Goal: Information Seeking & Learning: Compare options

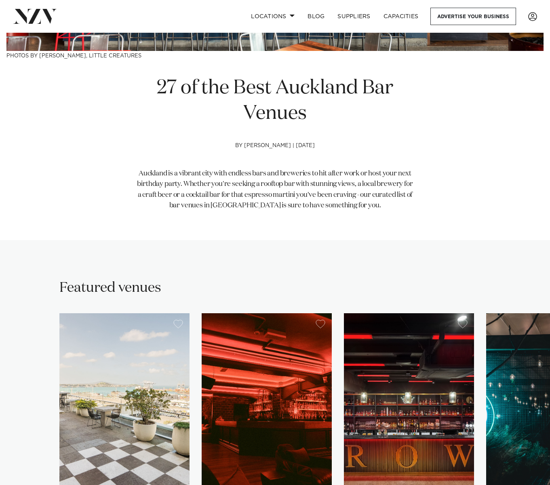
scroll to position [445, 0]
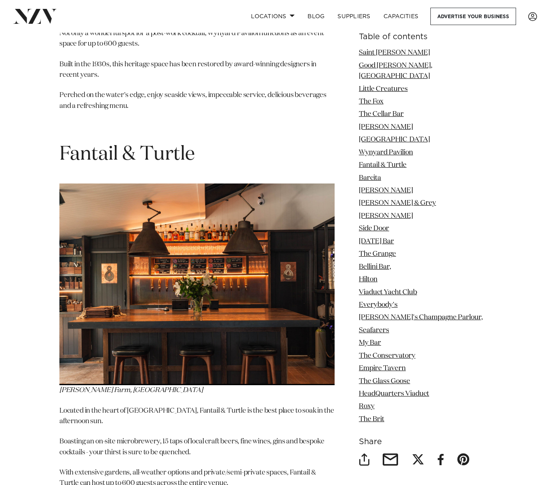
scroll to position [3761, 0]
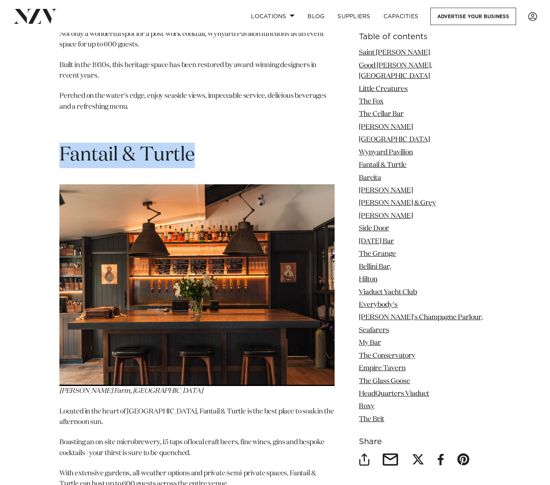
drag, startPoint x: 194, startPoint y: 104, endPoint x: 61, endPoint y: 105, distance: 133.1
click at [61, 146] on span "Fantail & Turtle" at bounding box center [126, 155] width 135 height 19
copy span "Fantail & Turtle"
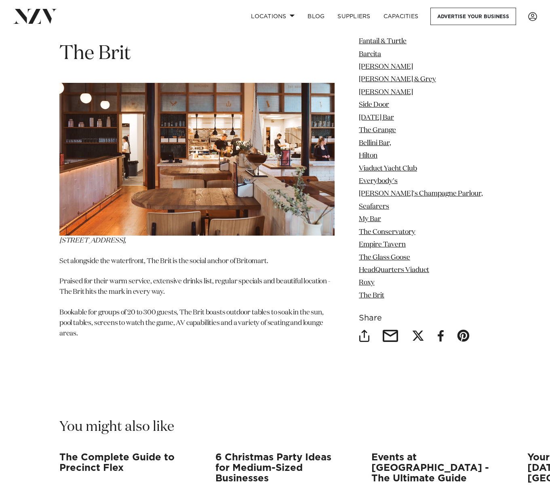
scroll to position [10637, 0]
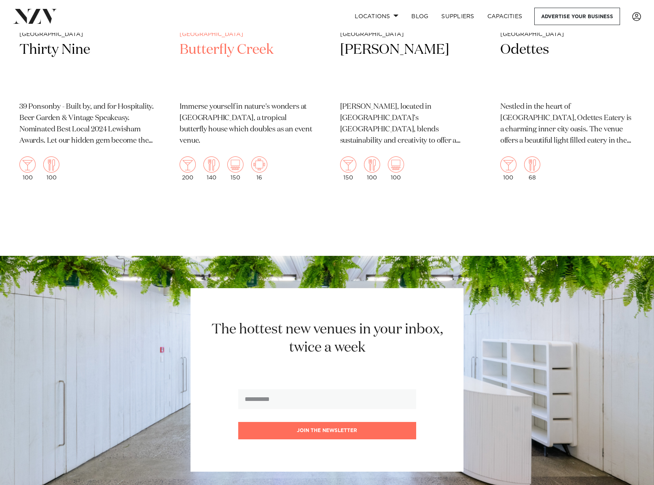
scroll to position [11929, 0]
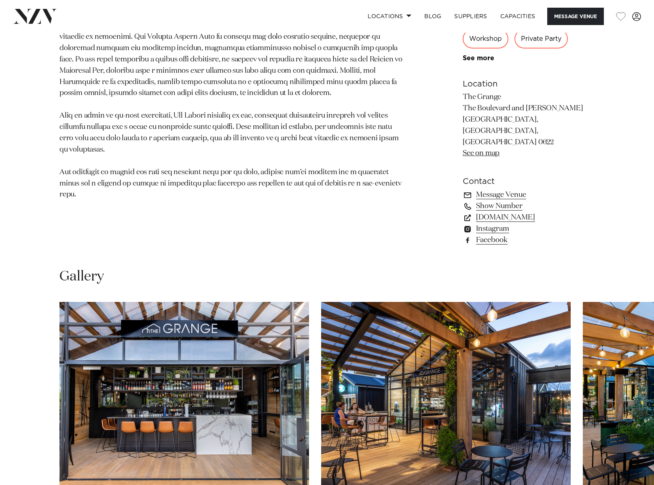
scroll to position [607, 0]
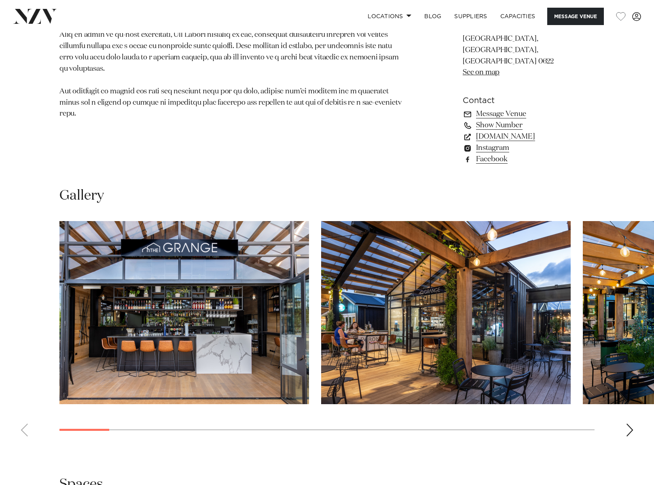
click at [630, 424] on div "Next slide" at bounding box center [630, 430] width 8 height 13
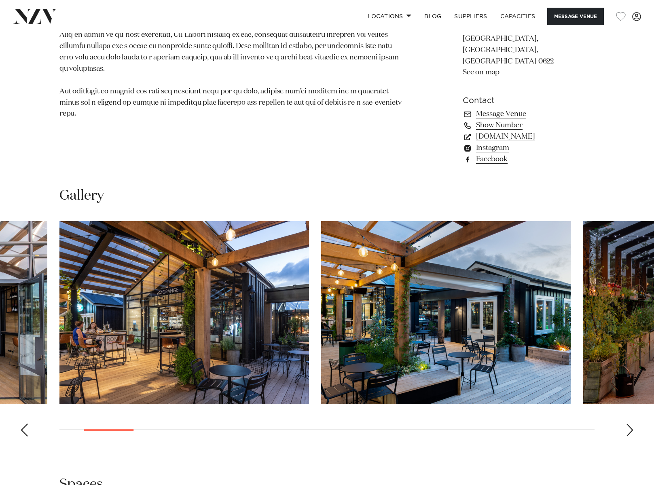
click at [630, 424] on div "Next slide" at bounding box center [630, 430] width 8 height 13
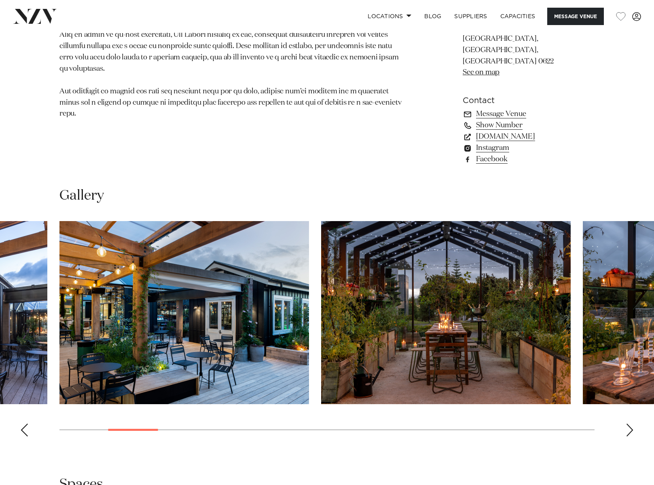
click at [630, 424] on div "Next slide" at bounding box center [630, 430] width 8 height 13
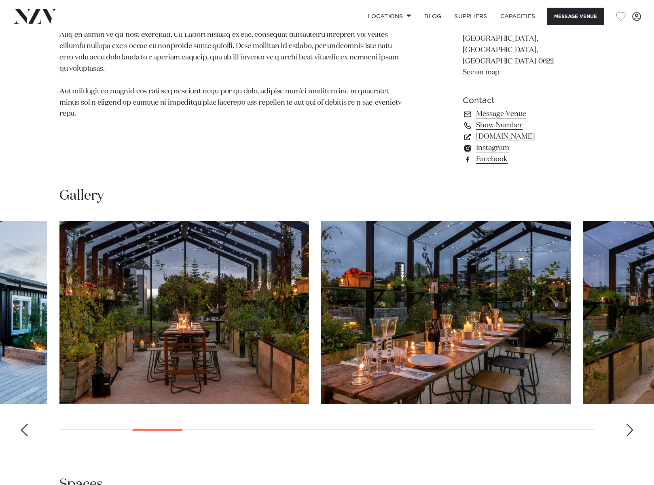
click at [630, 424] on div "Next slide" at bounding box center [630, 430] width 8 height 13
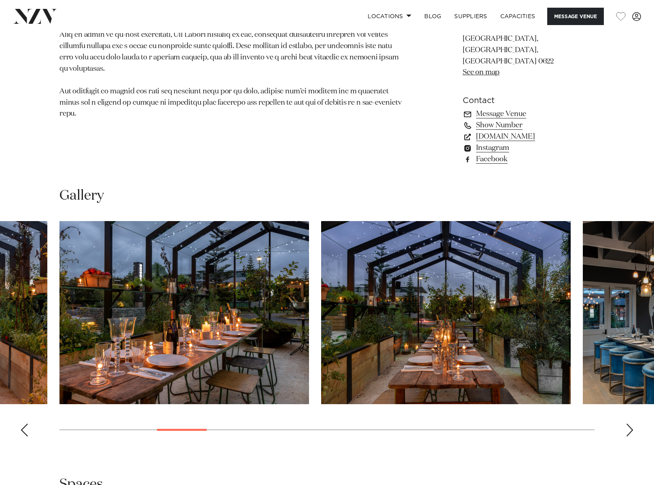
click at [630, 424] on div "Next slide" at bounding box center [630, 430] width 8 height 13
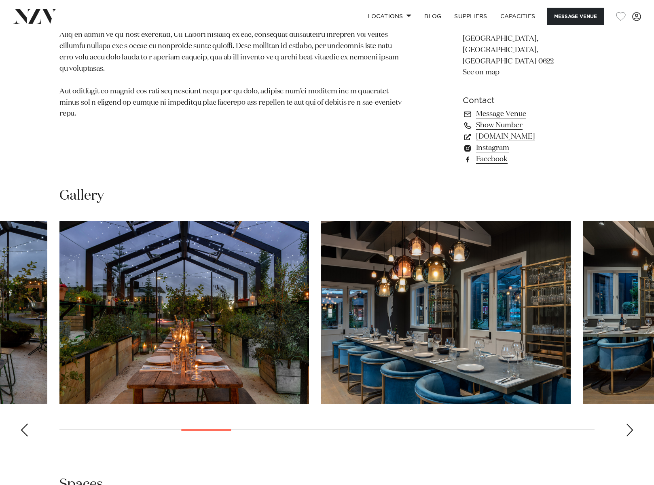
click at [630, 424] on div "Next slide" at bounding box center [630, 430] width 8 height 13
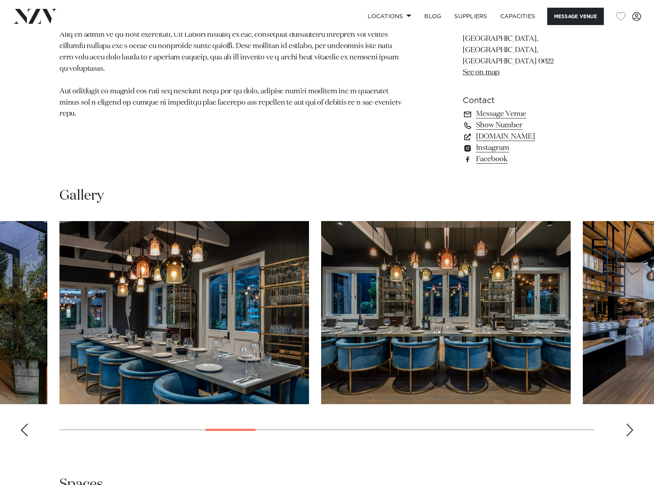
click at [630, 424] on div "Next slide" at bounding box center [630, 430] width 8 height 13
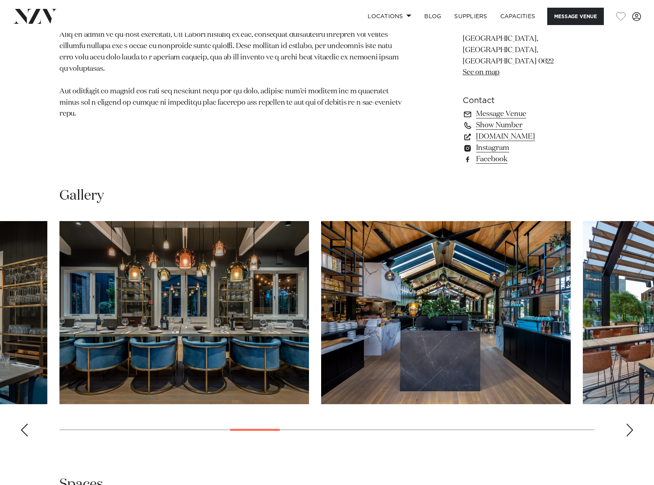
click at [630, 424] on div "Next slide" at bounding box center [630, 430] width 8 height 13
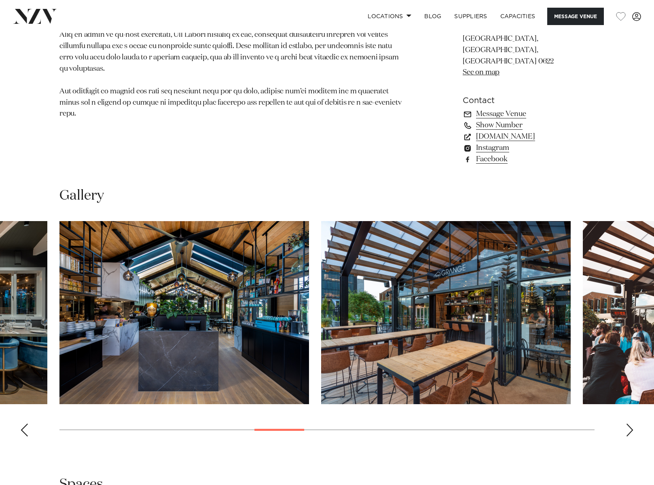
click at [630, 424] on div "Next slide" at bounding box center [630, 430] width 8 height 13
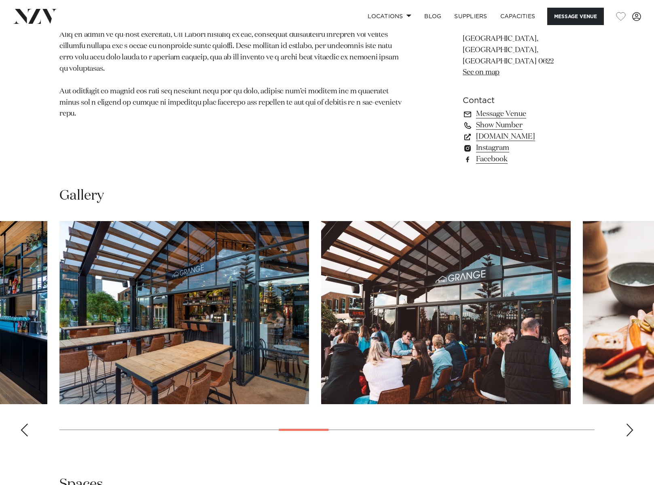
click at [630, 424] on div "Next slide" at bounding box center [630, 430] width 8 height 13
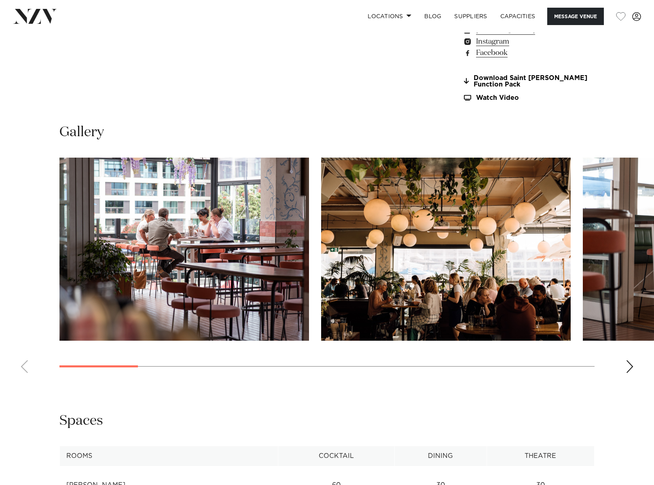
scroll to position [728, 0]
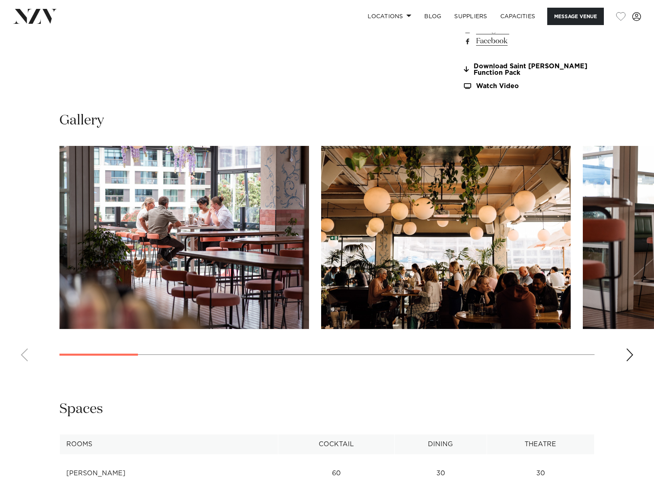
click at [630, 351] on div "Next slide" at bounding box center [630, 355] width 8 height 13
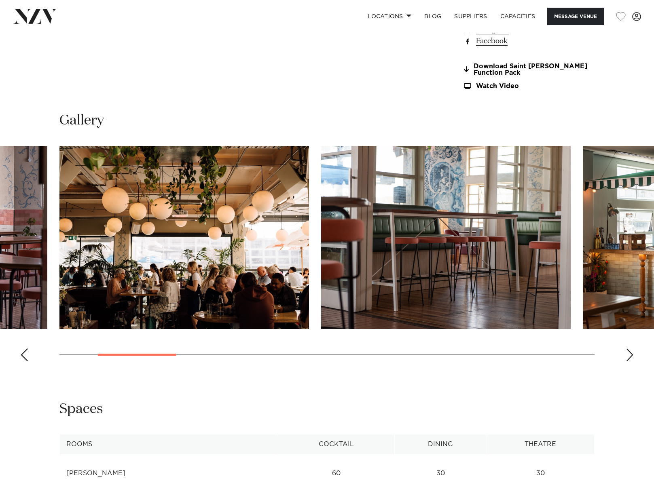
click at [630, 351] on div "Next slide" at bounding box center [630, 355] width 8 height 13
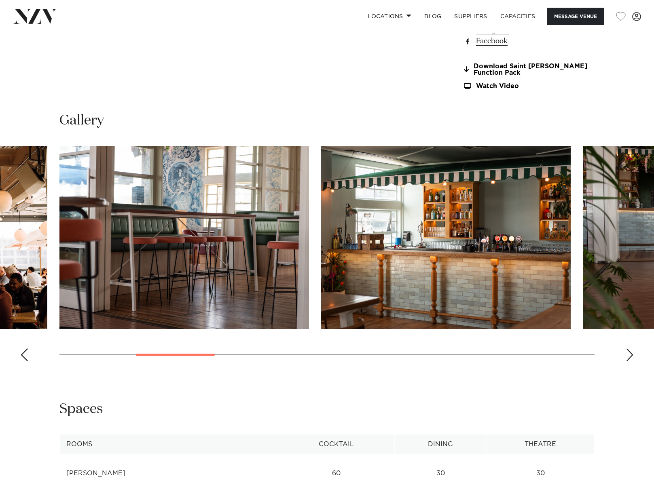
click at [630, 351] on div "Next slide" at bounding box center [630, 355] width 8 height 13
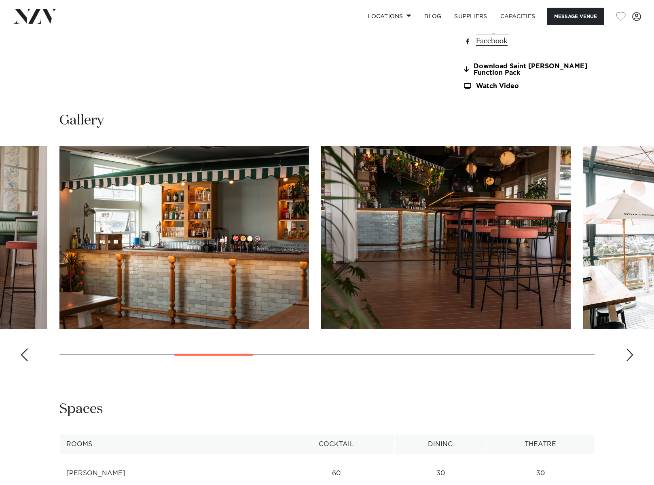
click at [630, 351] on div "Next slide" at bounding box center [630, 355] width 8 height 13
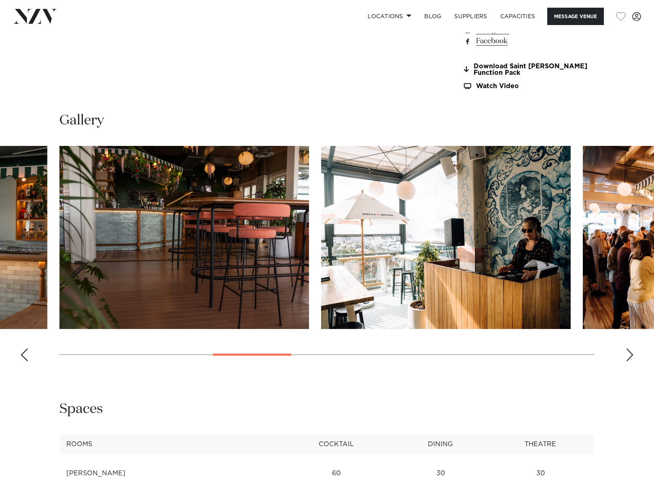
click at [630, 351] on div "Next slide" at bounding box center [630, 355] width 8 height 13
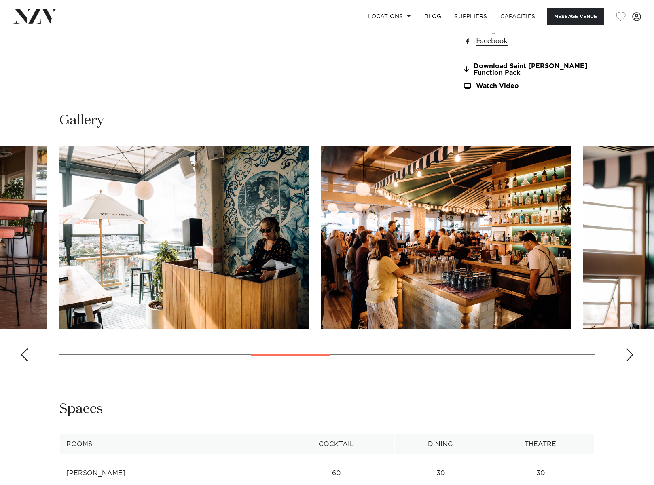
click at [630, 351] on div "Next slide" at bounding box center [630, 355] width 8 height 13
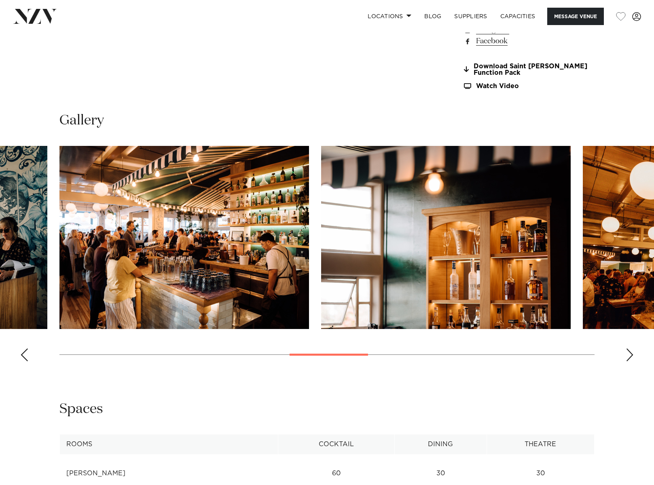
click at [630, 351] on div "Next slide" at bounding box center [630, 355] width 8 height 13
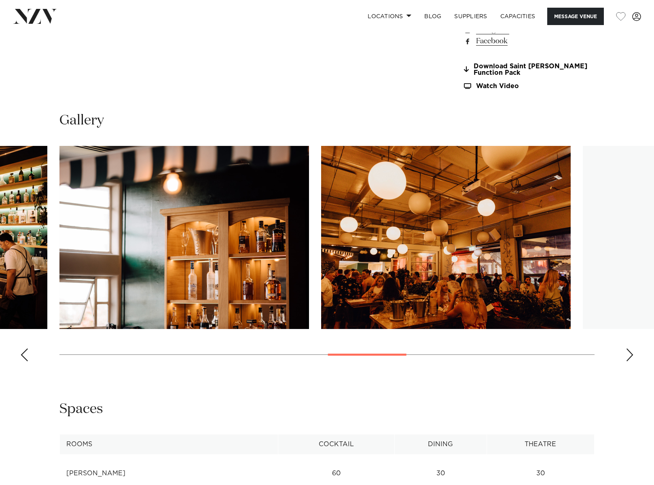
click at [630, 351] on div "Next slide" at bounding box center [630, 355] width 8 height 13
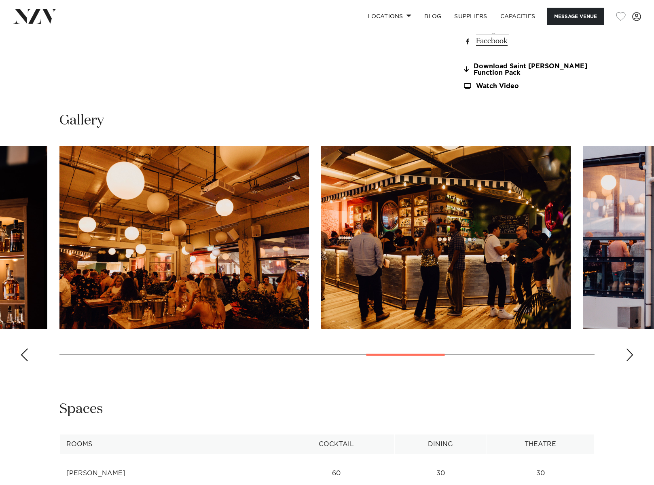
click at [630, 351] on div "Next slide" at bounding box center [630, 355] width 8 height 13
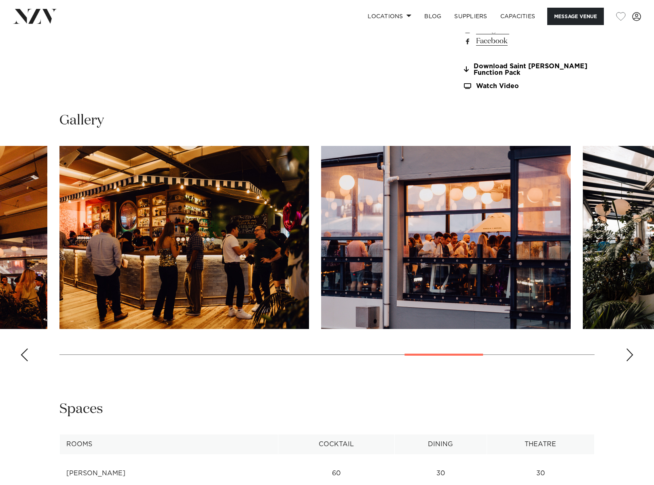
click at [630, 351] on div "Next slide" at bounding box center [630, 355] width 8 height 13
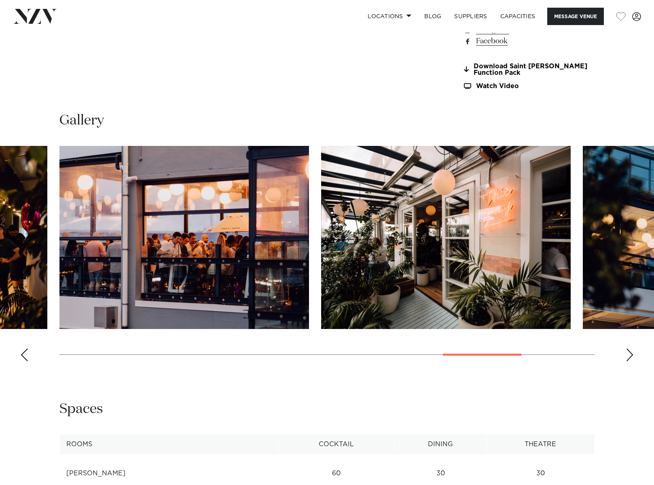
click at [630, 351] on div "Next slide" at bounding box center [630, 355] width 8 height 13
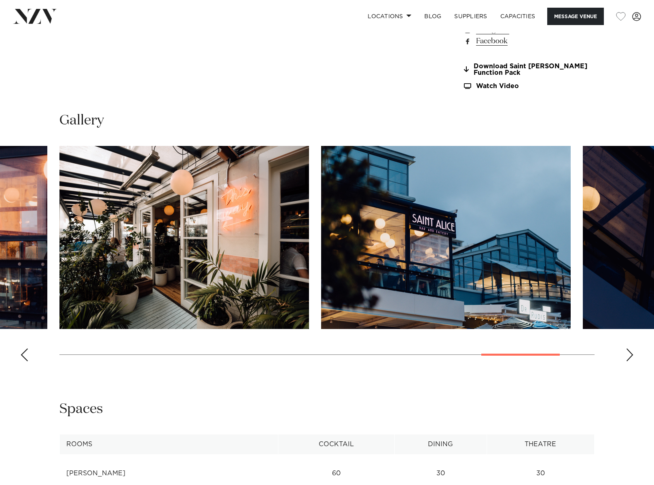
click at [630, 351] on div "Next slide" at bounding box center [630, 355] width 8 height 13
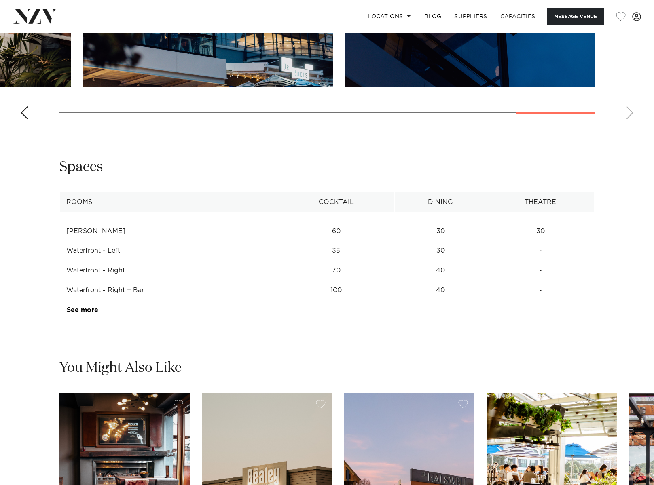
scroll to position [1011, 0]
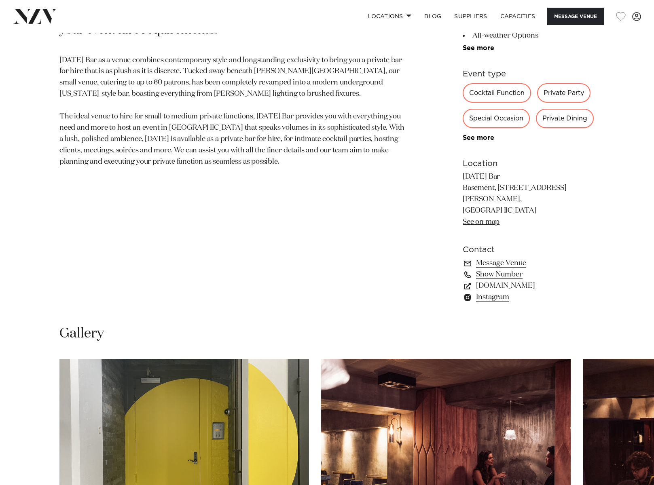
scroll to position [607, 0]
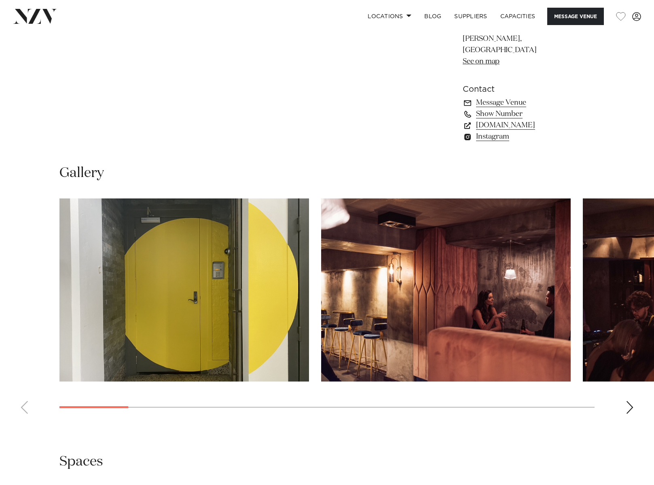
click at [630, 401] on div "Next slide" at bounding box center [630, 407] width 8 height 13
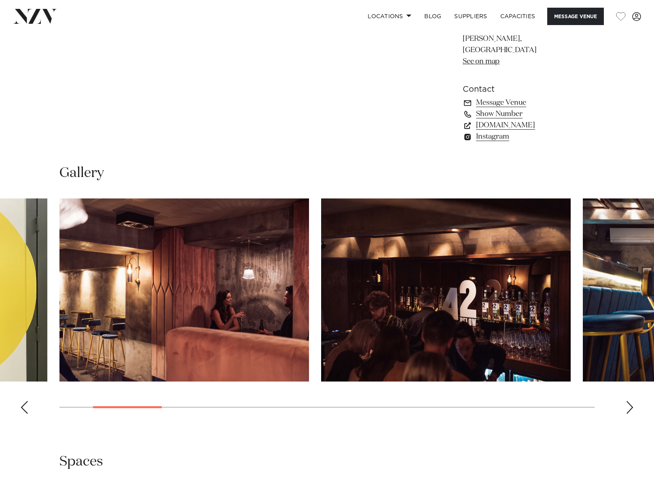
click at [629, 401] on div "Next slide" at bounding box center [630, 407] width 8 height 13
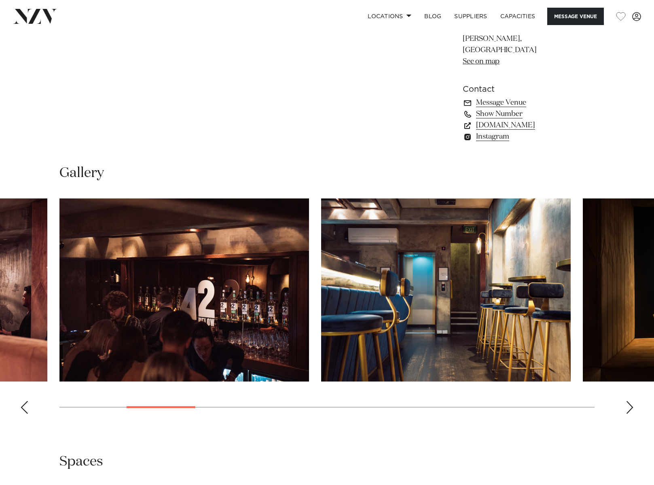
click at [629, 401] on div "Next slide" at bounding box center [630, 407] width 8 height 13
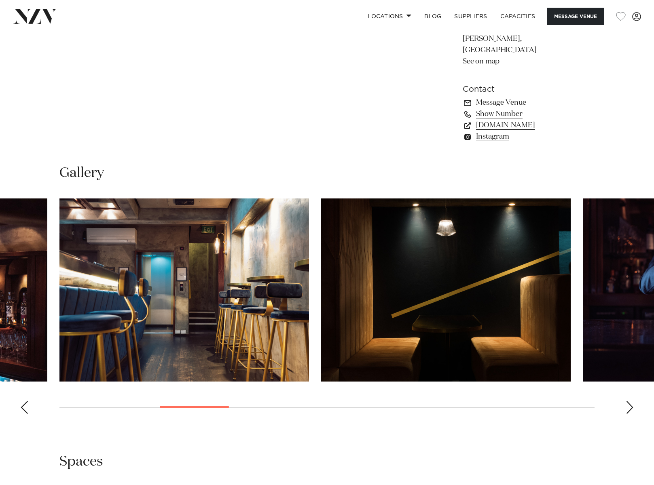
click at [629, 401] on div "Next slide" at bounding box center [630, 407] width 8 height 13
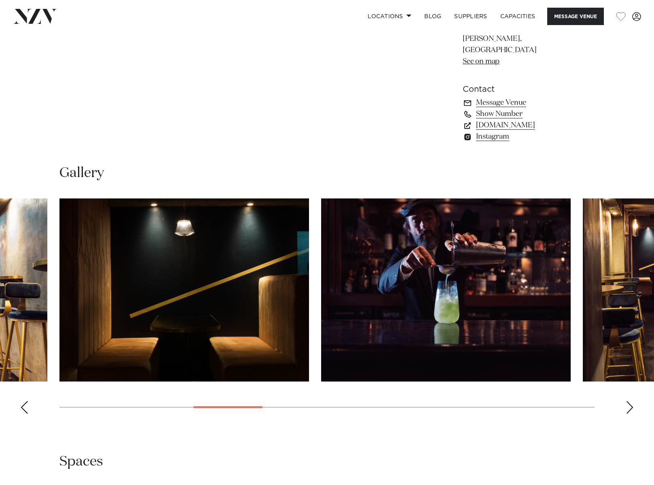
click at [629, 401] on div "Next slide" at bounding box center [630, 407] width 8 height 13
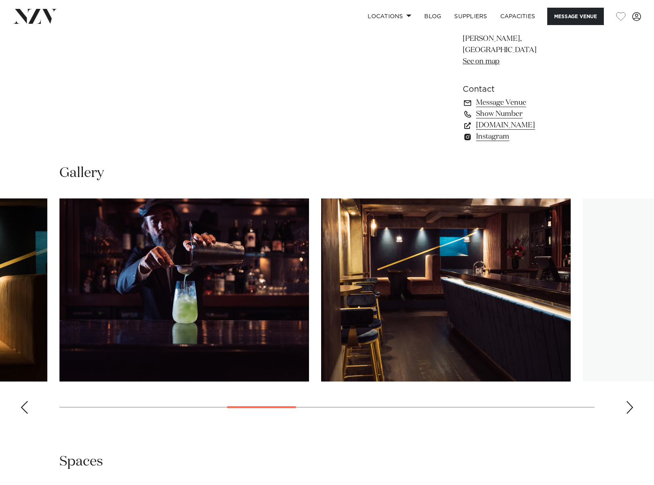
click at [629, 401] on div "Next slide" at bounding box center [630, 407] width 8 height 13
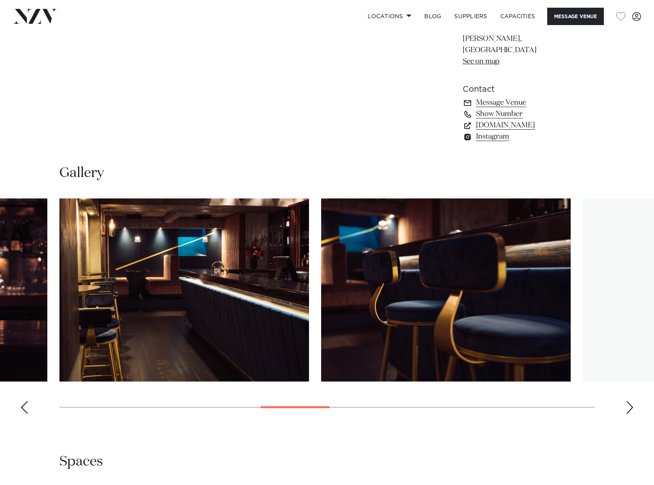
click at [629, 401] on div "Next slide" at bounding box center [630, 407] width 8 height 13
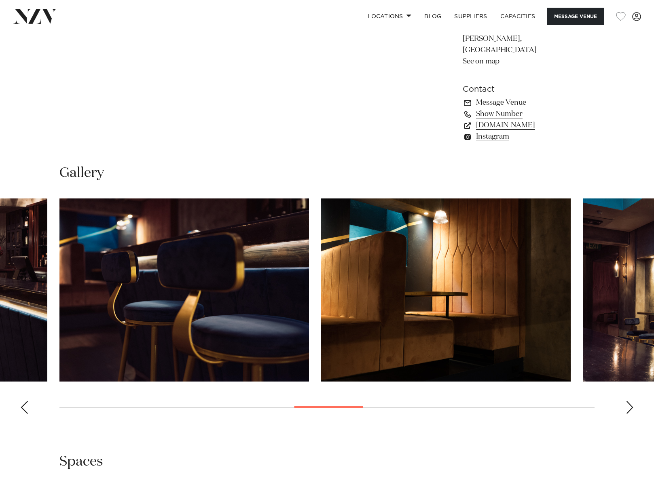
click at [629, 401] on div "Next slide" at bounding box center [630, 407] width 8 height 13
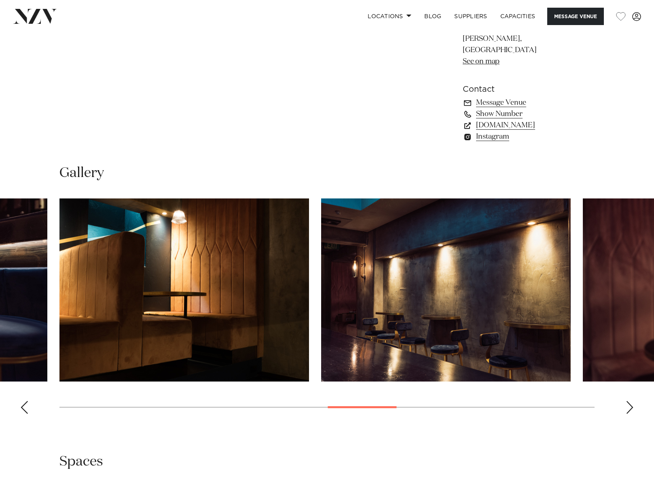
click at [629, 401] on div "Next slide" at bounding box center [630, 407] width 8 height 13
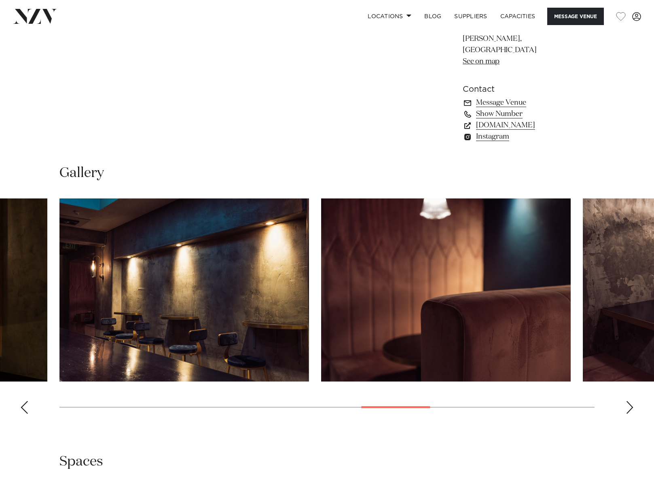
click at [629, 401] on div "Next slide" at bounding box center [630, 407] width 8 height 13
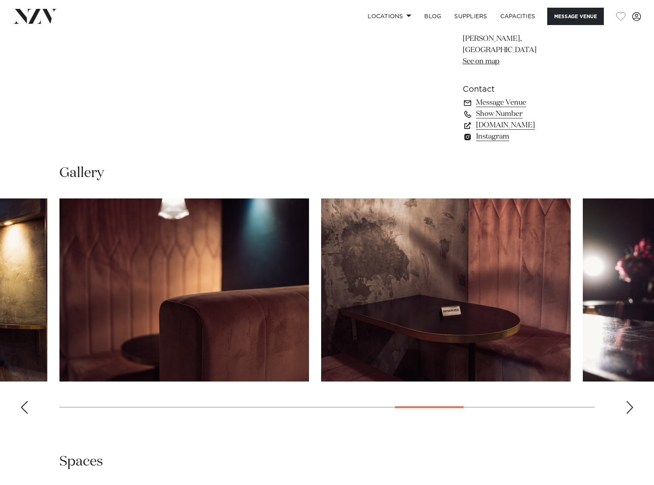
click at [629, 401] on div "Next slide" at bounding box center [630, 407] width 8 height 13
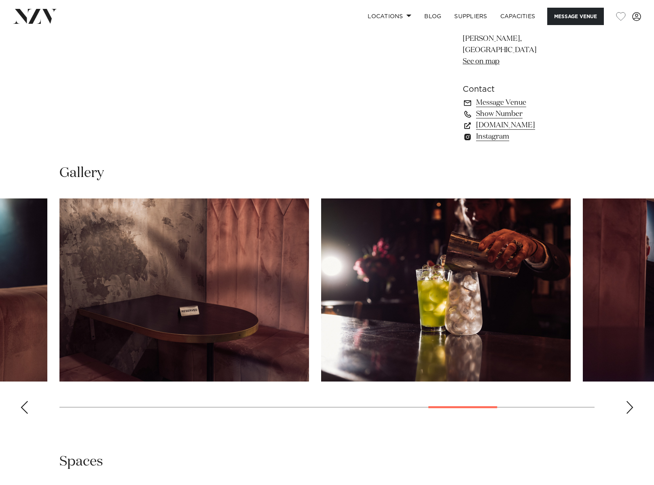
click at [629, 401] on div "Next slide" at bounding box center [630, 407] width 8 height 13
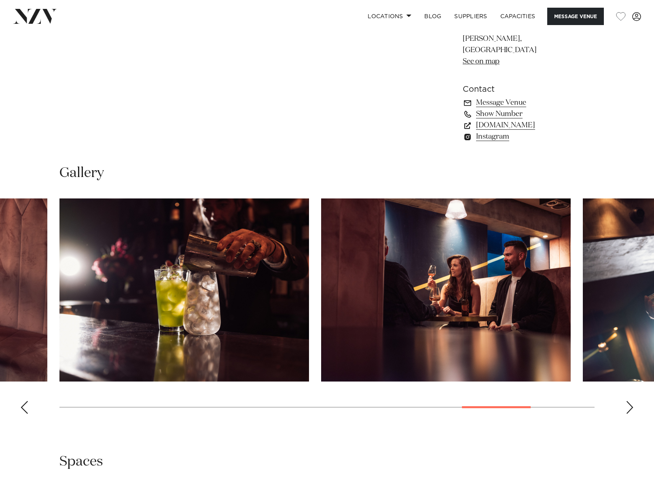
click at [629, 401] on div "Next slide" at bounding box center [630, 407] width 8 height 13
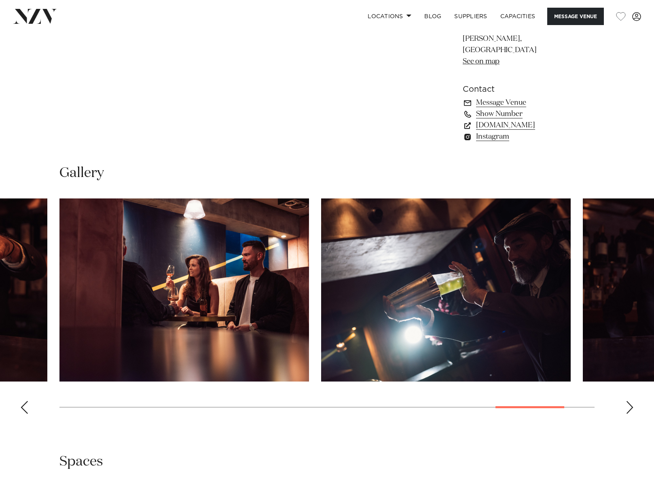
click at [629, 401] on div "Next slide" at bounding box center [630, 407] width 8 height 13
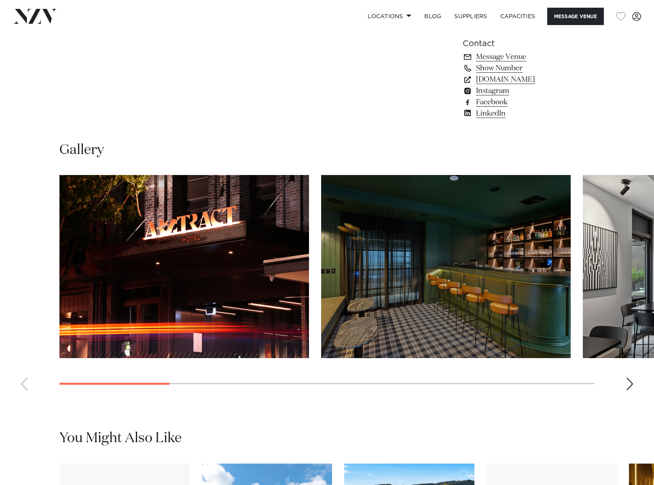
scroll to position [728, 0]
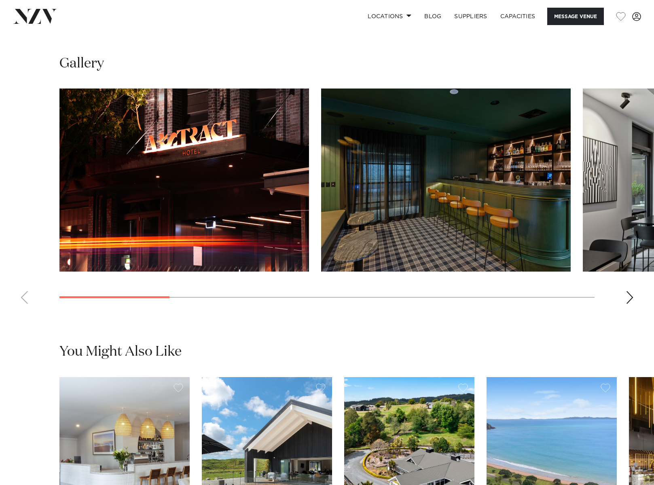
click at [631, 295] on div "Next slide" at bounding box center [630, 297] width 8 height 13
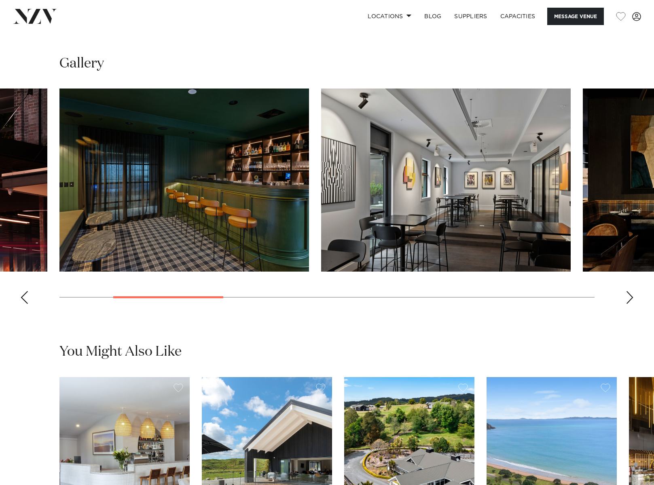
click at [631, 295] on div "Next slide" at bounding box center [630, 297] width 8 height 13
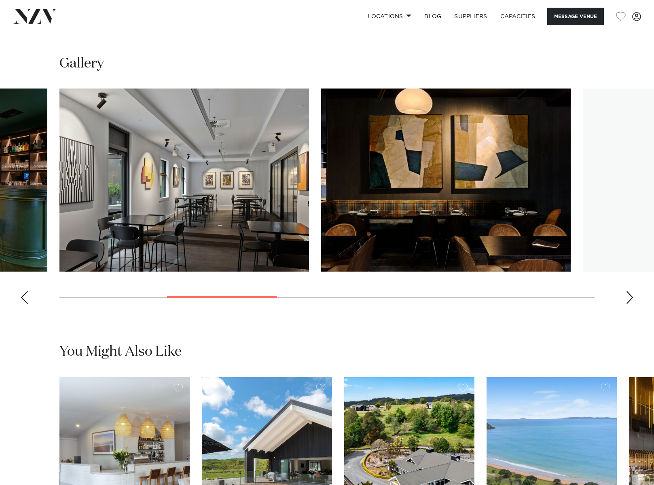
click at [631, 295] on div "Next slide" at bounding box center [630, 297] width 8 height 13
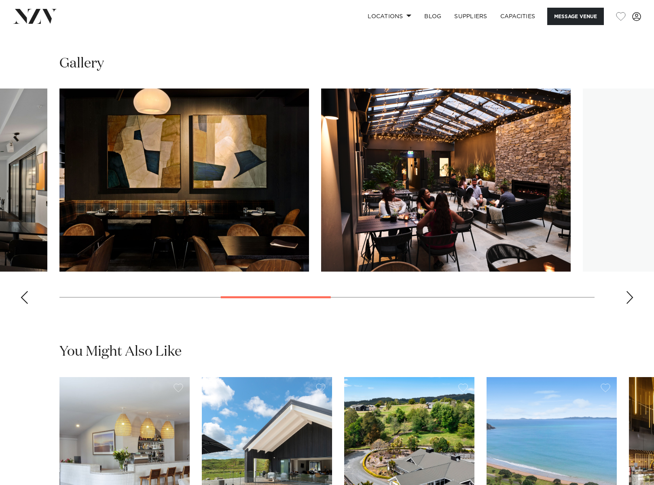
click at [631, 295] on div "Next slide" at bounding box center [630, 297] width 8 height 13
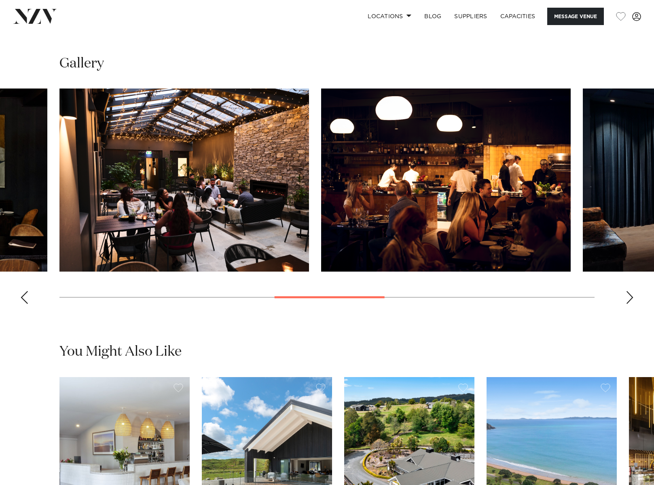
click at [631, 295] on div "Next slide" at bounding box center [630, 297] width 8 height 13
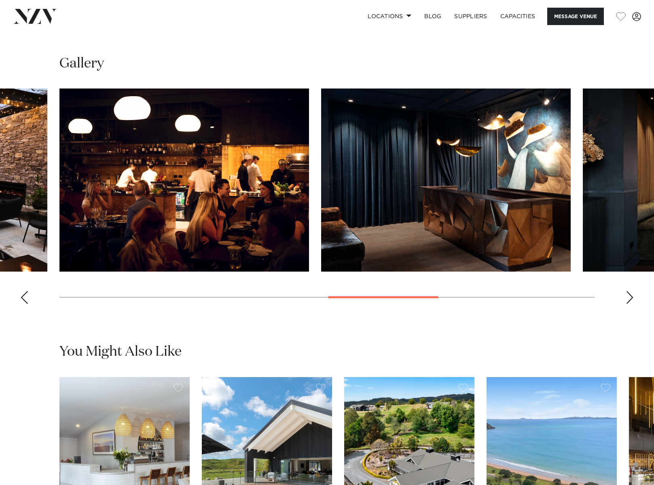
click at [631, 295] on div "Next slide" at bounding box center [630, 297] width 8 height 13
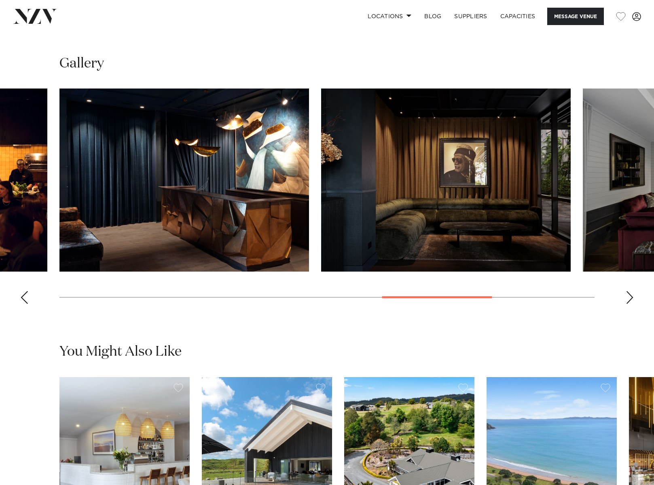
click at [631, 295] on div "Next slide" at bounding box center [630, 297] width 8 height 13
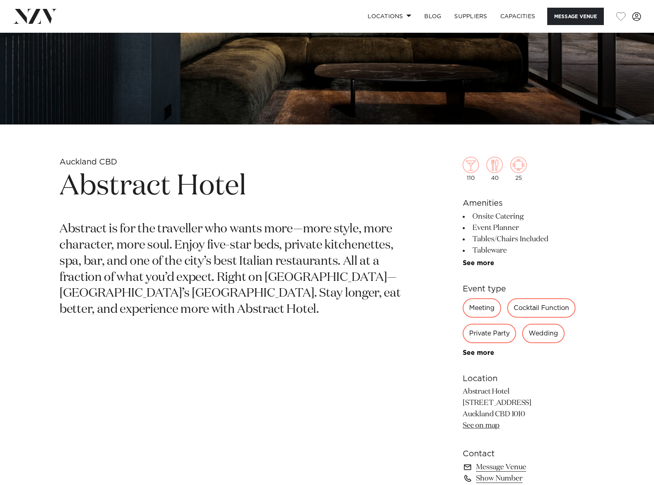
scroll to position [324, 0]
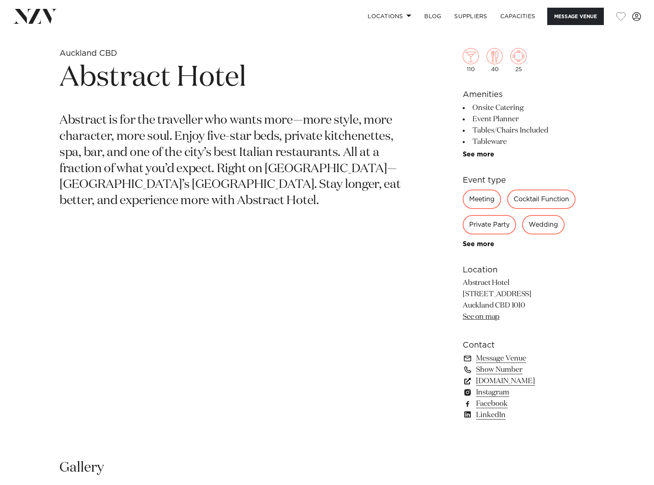
click at [527, 383] on link "abstracthotel.co.nz" at bounding box center [529, 381] width 132 height 11
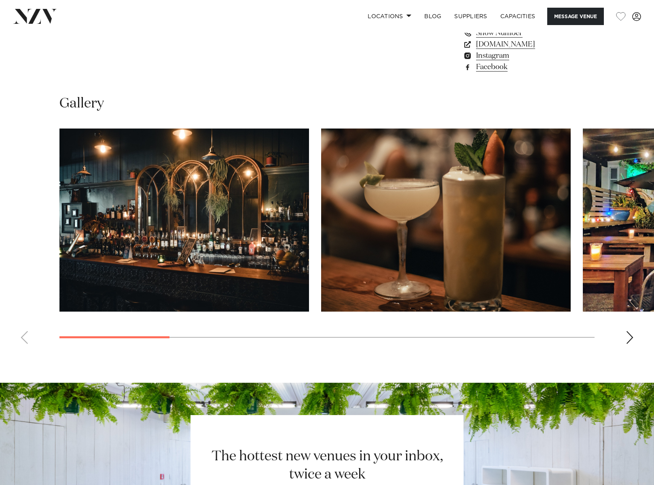
scroll to position [688, 0]
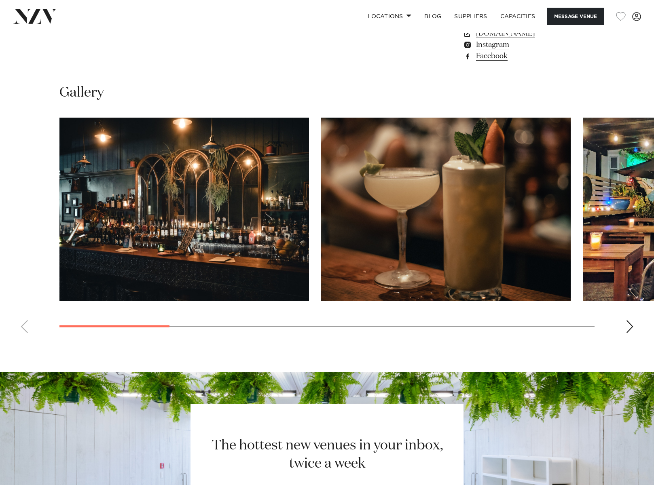
click at [629, 328] on div "Next slide" at bounding box center [630, 326] width 8 height 13
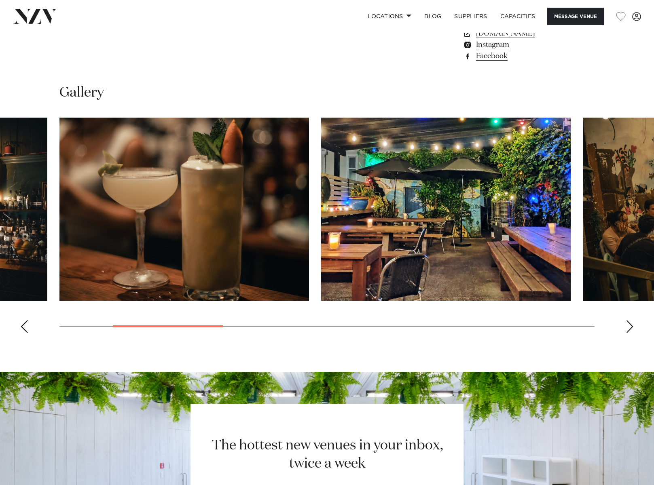
click at [629, 328] on div "Next slide" at bounding box center [630, 326] width 8 height 13
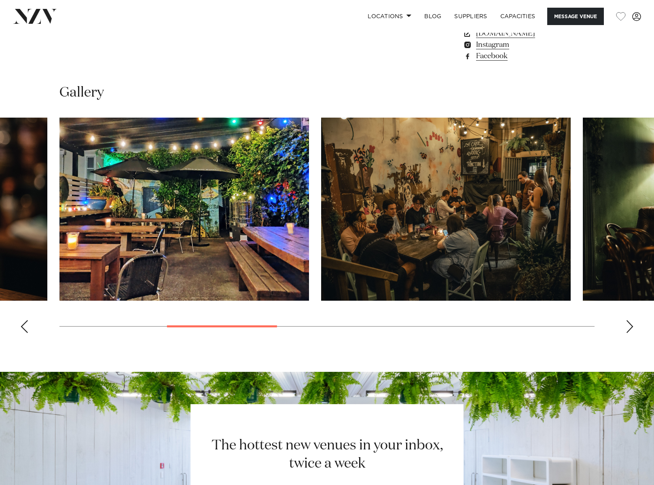
click at [629, 328] on div "Next slide" at bounding box center [630, 326] width 8 height 13
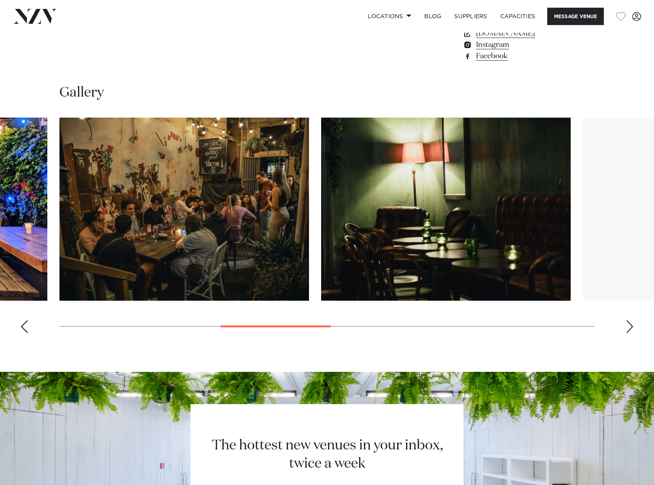
click at [629, 328] on div "Next slide" at bounding box center [630, 326] width 8 height 13
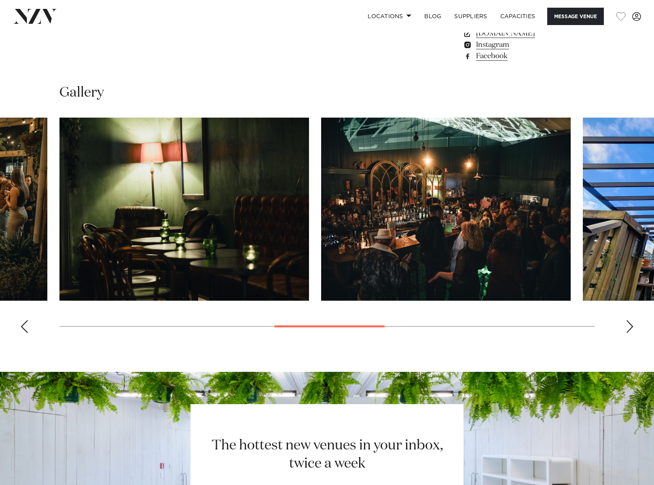
click at [629, 328] on div "Next slide" at bounding box center [630, 326] width 8 height 13
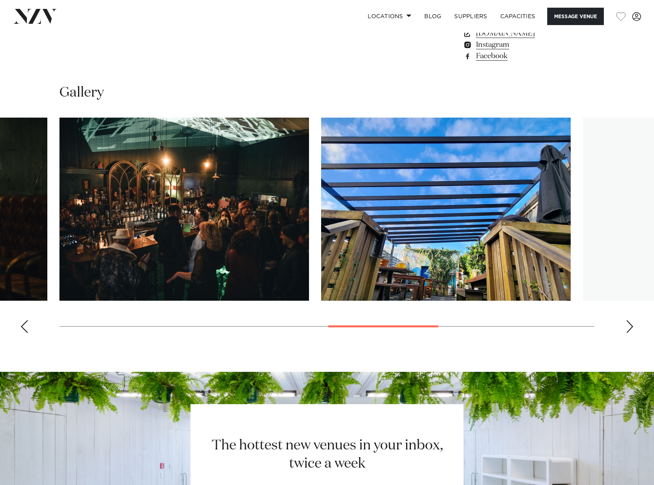
click at [629, 328] on div "Next slide" at bounding box center [630, 326] width 8 height 13
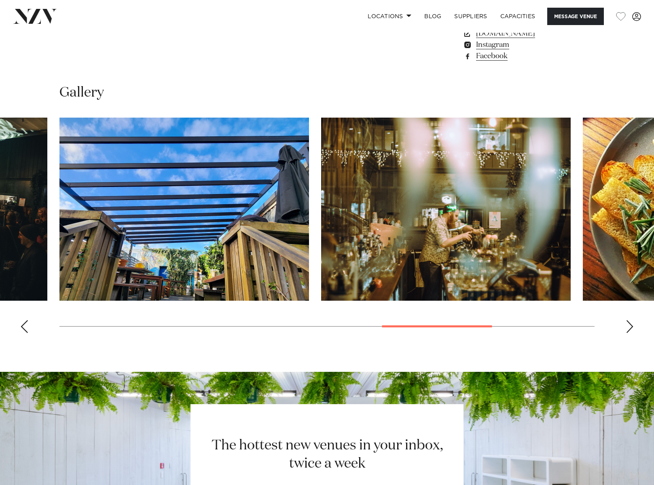
click at [629, 328] on div "Next slide" at bounding box center [630, 326] width 8 height 13
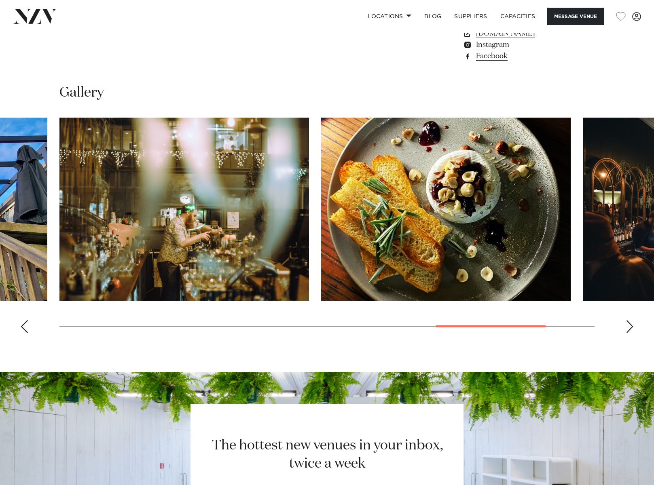
click at [629, 328] on div "Next slide" at bounding box center [630, 326] width 8 height 13
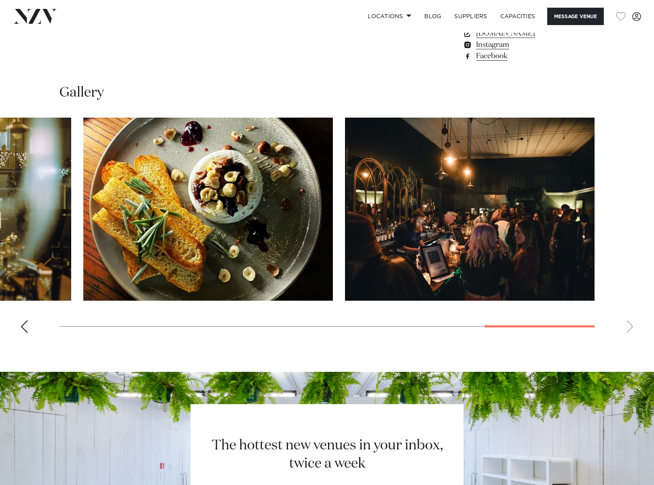
click at [629, 328] on swiper-container at bounding box center [327, 229] width 654 height 222
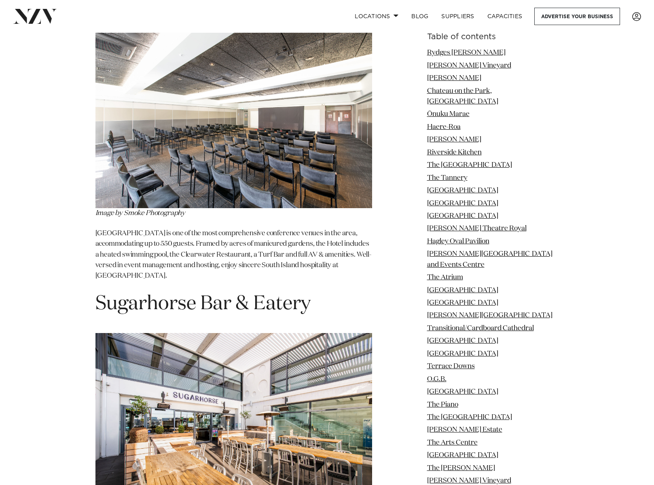
scroll to position [12174, 0]
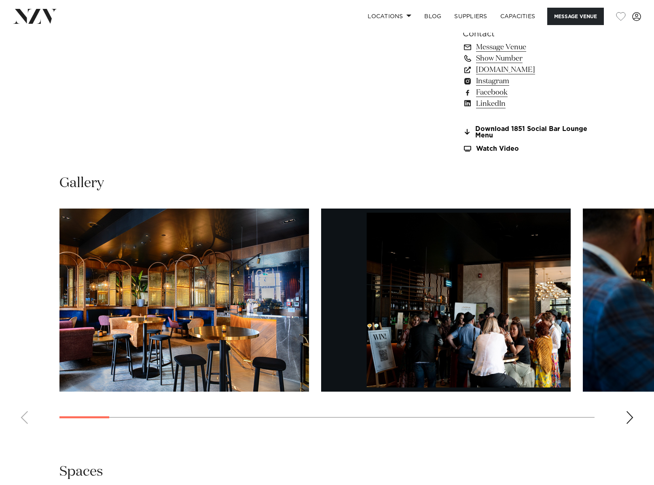
scroll to position [768, 0]
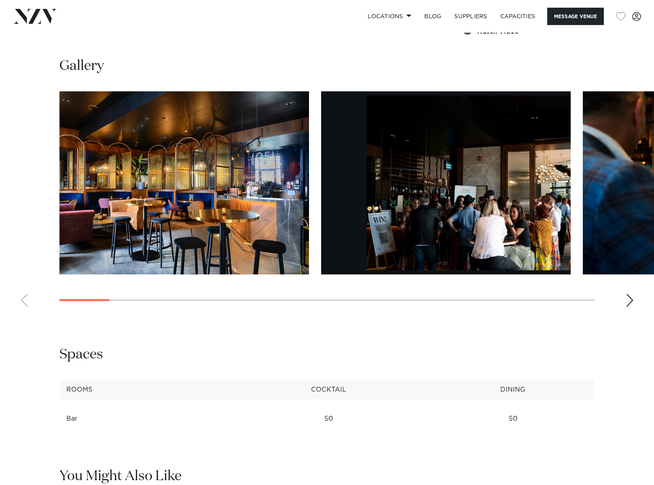
click at [632, 298] on div "Next slide" at bounding box center [630, 300] width 8 height 13
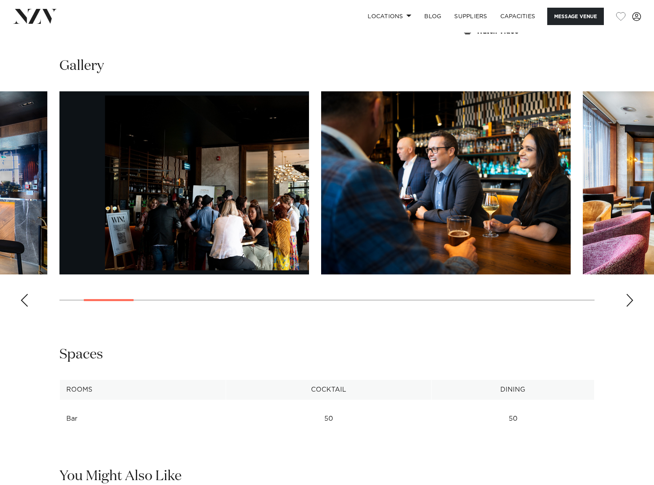
click at [632, 298] on div "Next slide" at bounding box center [630, 300] width 8 height 13
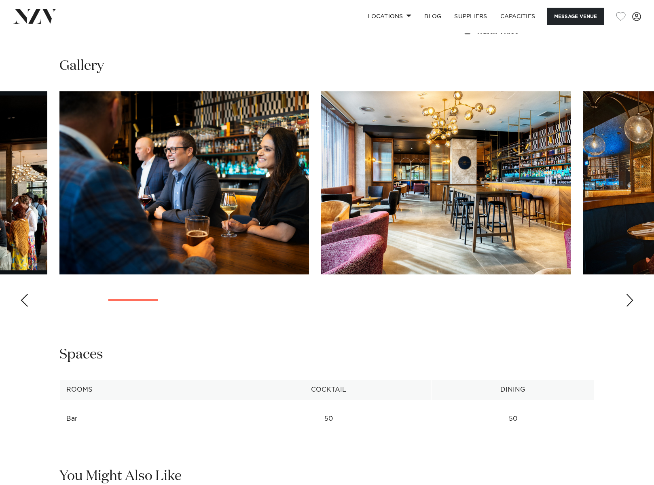
click at [632, 298] on div "Next slide" at bounding box center [630, 300] width 8 height 13
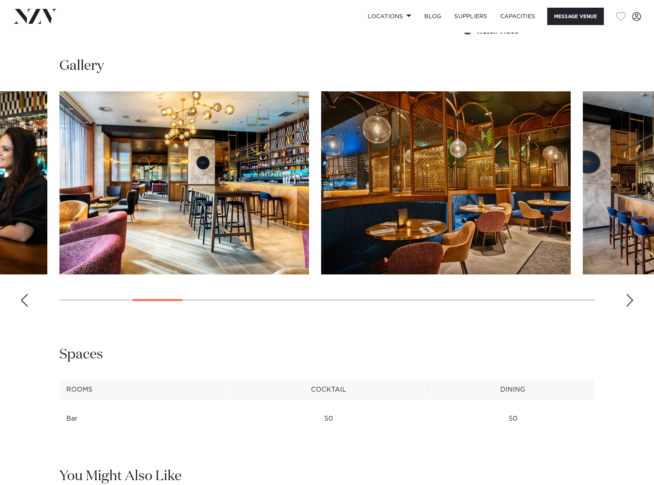
click at [632, 298] on div "Next slide" at bounding box center [630, 300] width 8 height 13
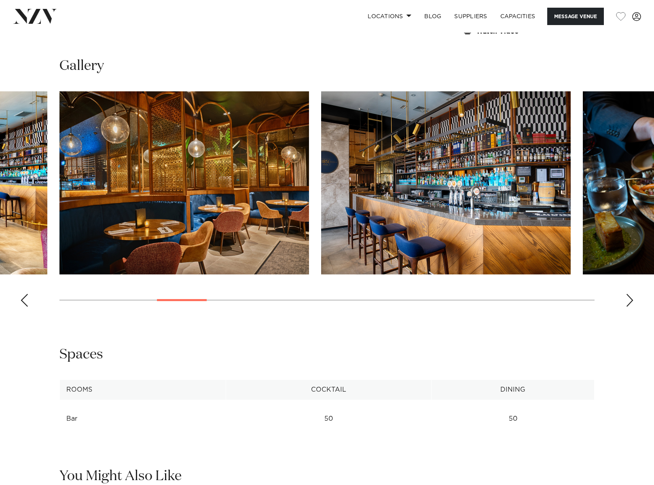
click at [632, 298] on div "Next slide" at bounding box center [630, 300] width 8 height 13
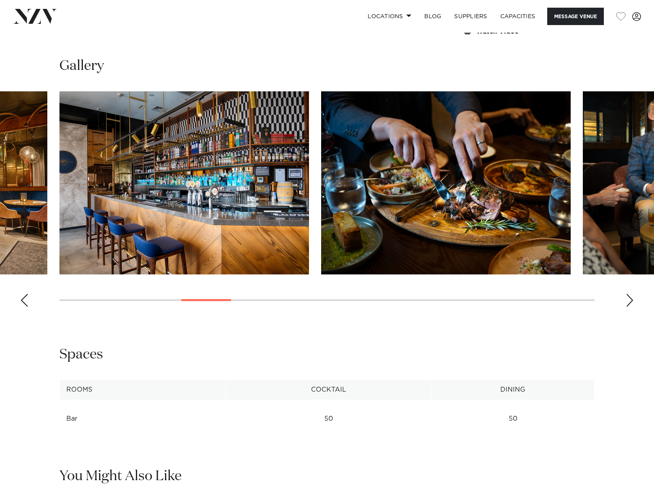
click at [632, 298] on div "Next slide" at bounding box center [630, 300] width 8 height 13
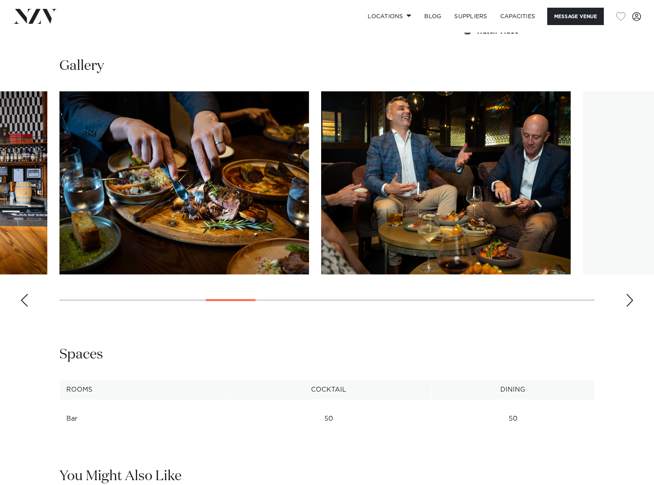
click at [632, 298] on div "Next slide" at bounding box center [630, 300] width 8 height 13
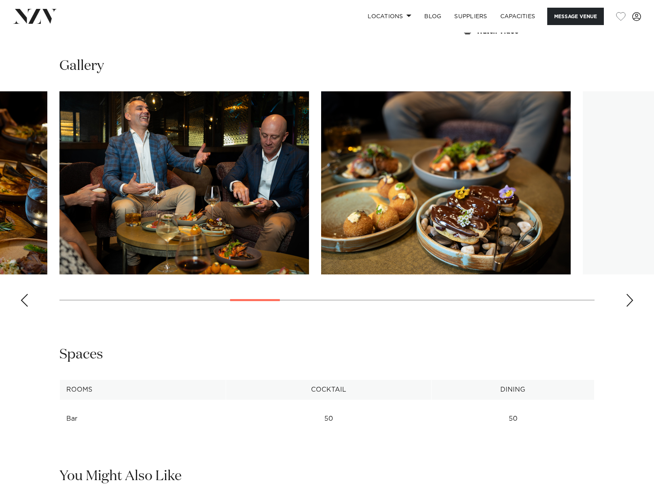
click at [632, 298] on div "Next slide" at bounding box center [630, 300] width 8 height 13
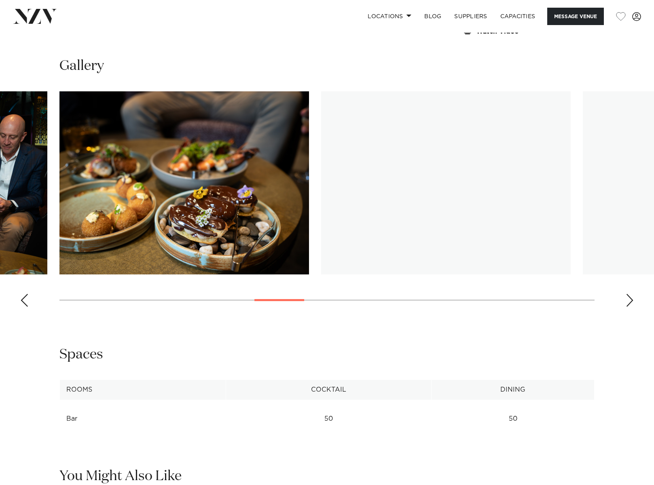
click at [632, 298] on div "Next slide" at bounding box center [630, 300] width 8 height 13
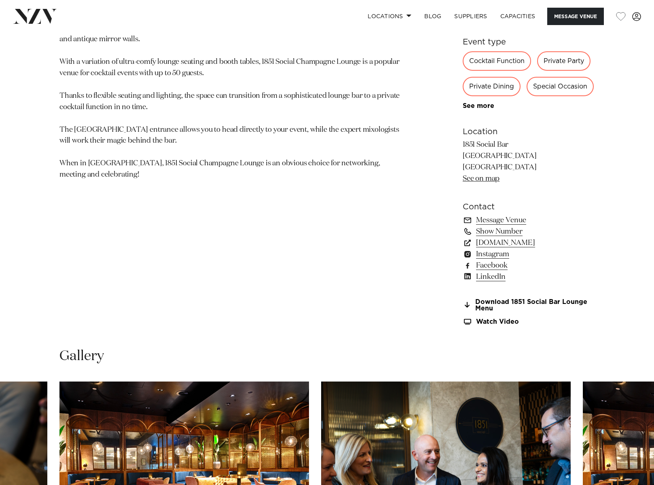
scroll to position [324, 0]
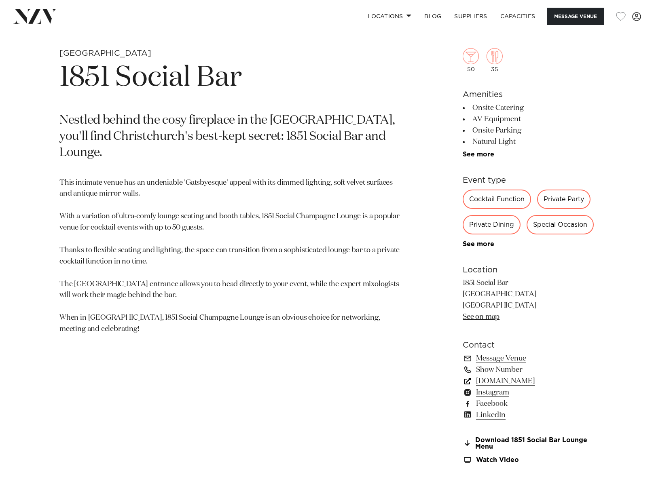
click at [557, 381] on link "christchurch.crowneplaza.com" at bounding box center [529, 381] width 132 height 11
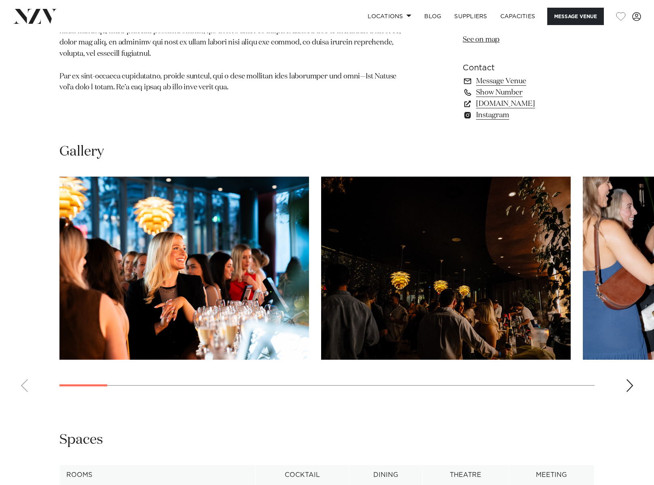
scroll to position [647, 0]
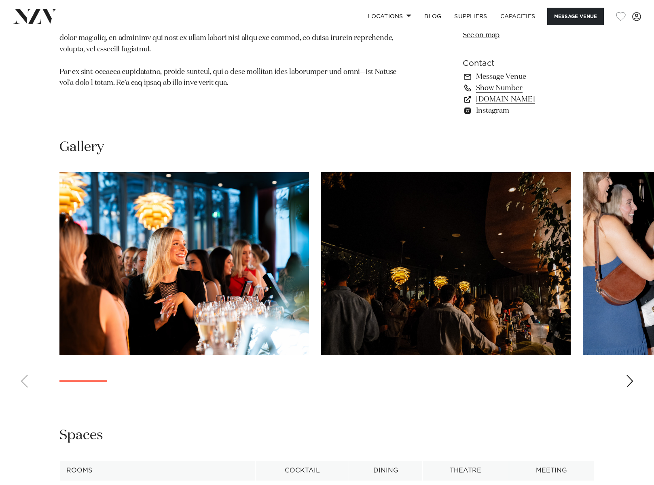
click at [632, 380] on div "Next slide" at bounding box center [630, 381] width 8 height 13
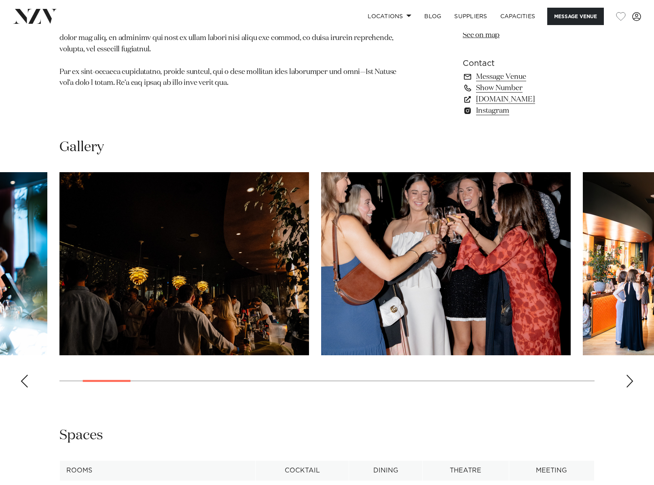
click at [632, 380] on div "Next slide" at bounding box center [630, 381] width 8 height 13
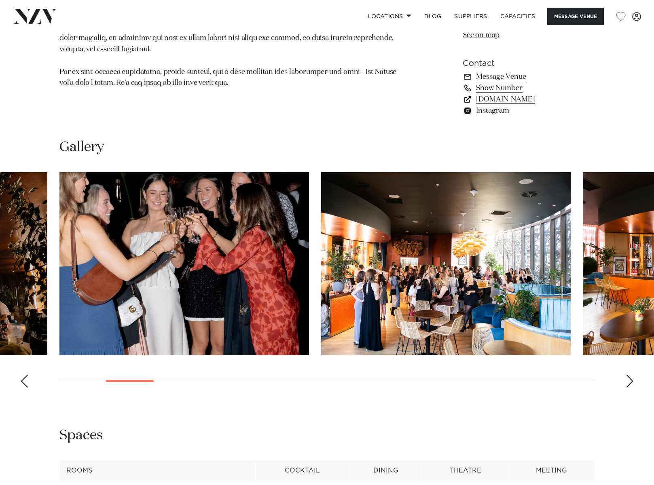
click at [632, 380] on div "Next slide" at bounding box center [630, 381] width 8 height 13
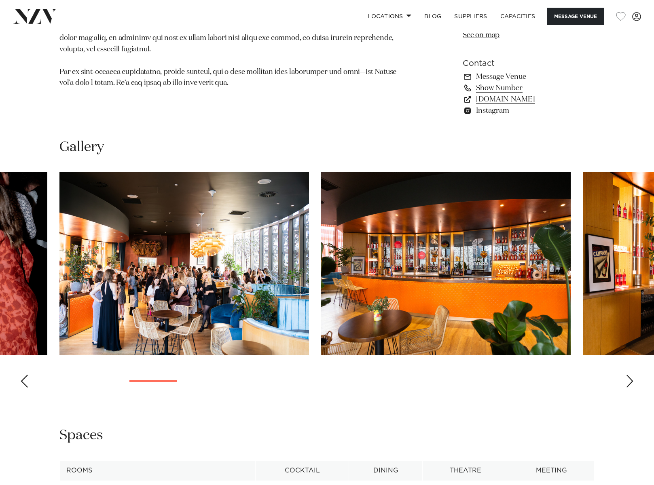
click at [632, 380] on div "Next slide" at bounding box center [630, 381] width 8 height 13
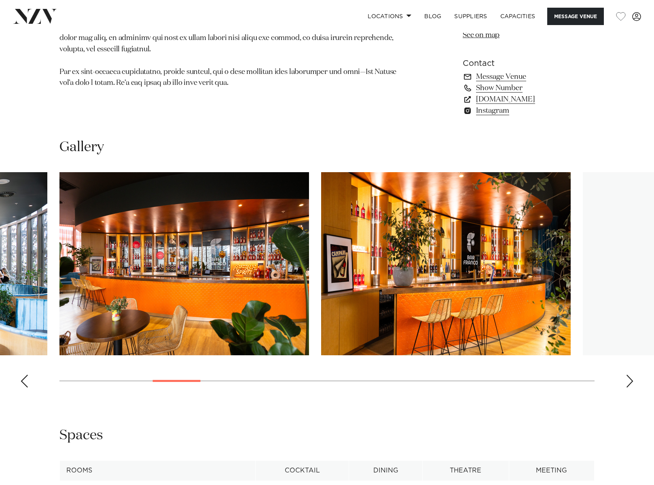
click at [632, 380] on div "Next slide" at bounding box center [630, 381] width 8 height 13
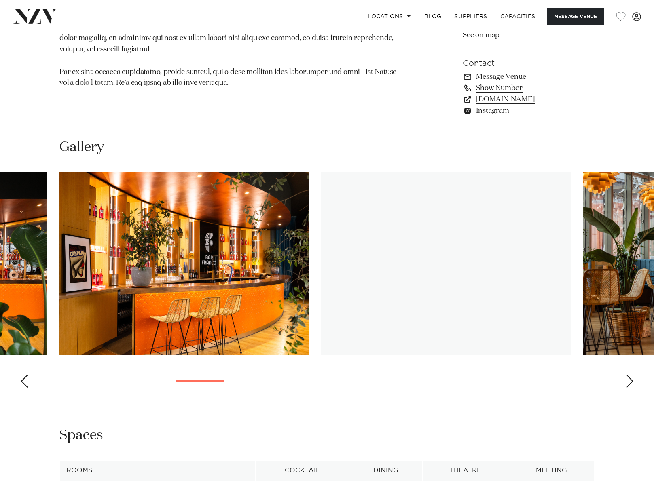
click at [632, 380] on div "Next slide" at bounding box center [630, 381] width 8 height 13
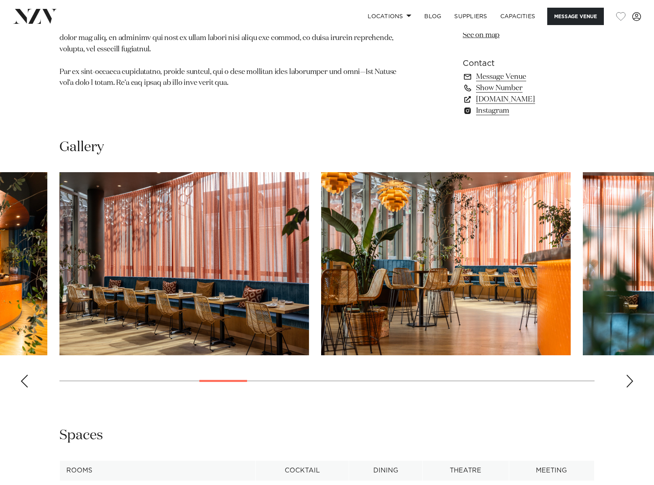
click at [632, 380] on div "Next slide" at bounding box center [630, 381] width 8 height 13
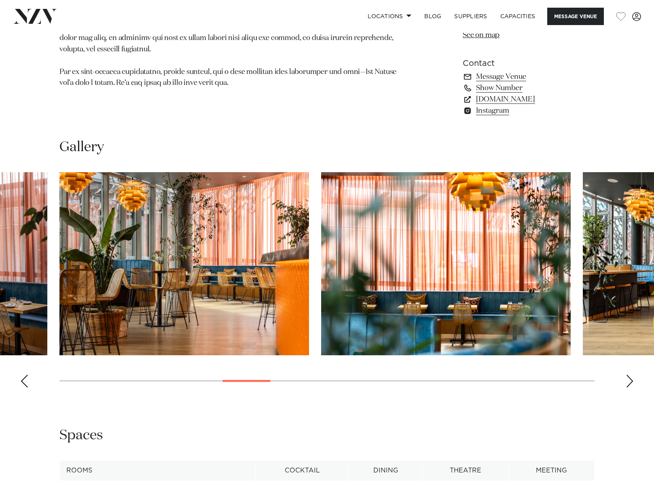
click at [632, 380] on div "Next slide" at bounding box center [630, 381] width 8 height 13
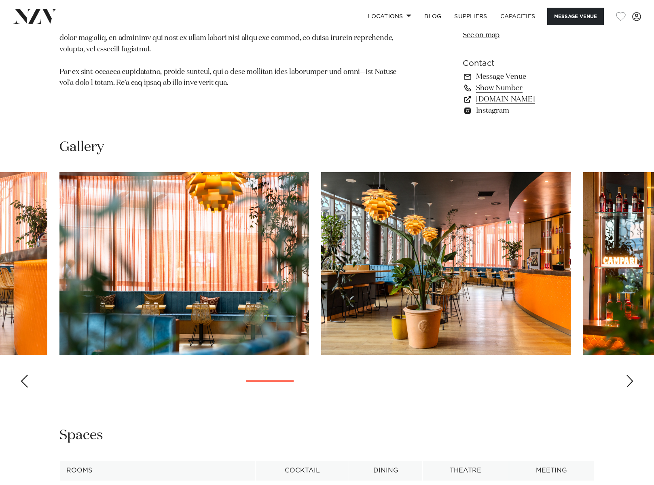
click at [632, 380] on div "Next slide" at bounding box center [630, 381] width 8 height 13
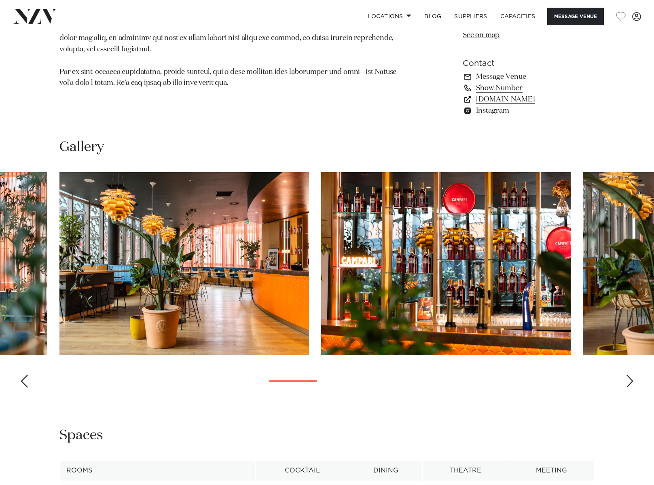
click at [632, 380] on div "Next slide" at bounding box center [630, 381] width 8 height 13
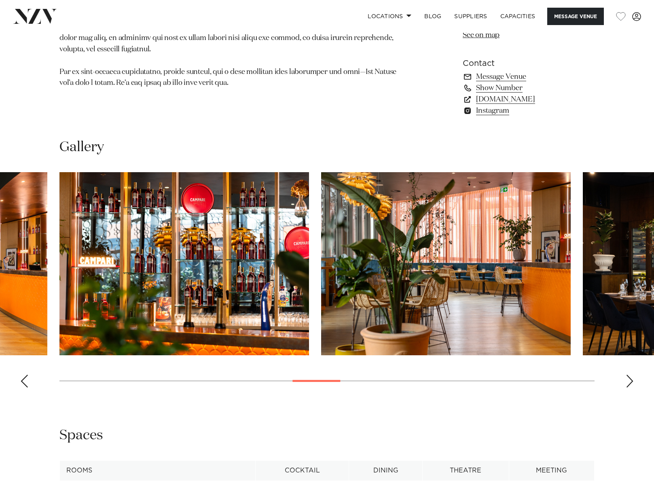
click at [632, 380] on div "Next slide" at bounding box center [630, 381] width 8 height 13
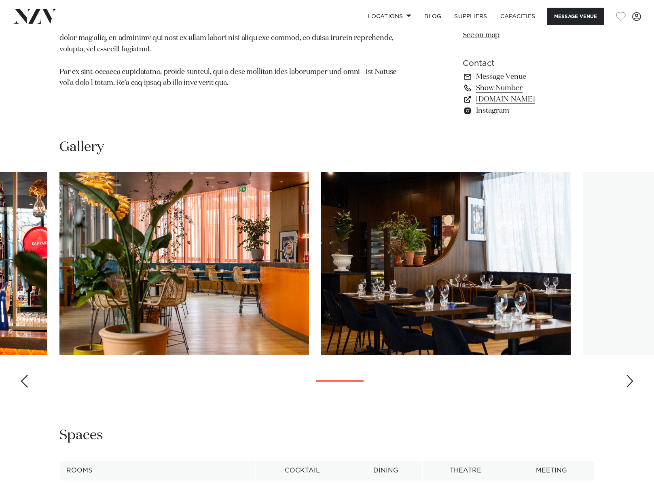
click at [632, 380] on div "Next slide" at bounding box center [630, 381] width 8 height 13
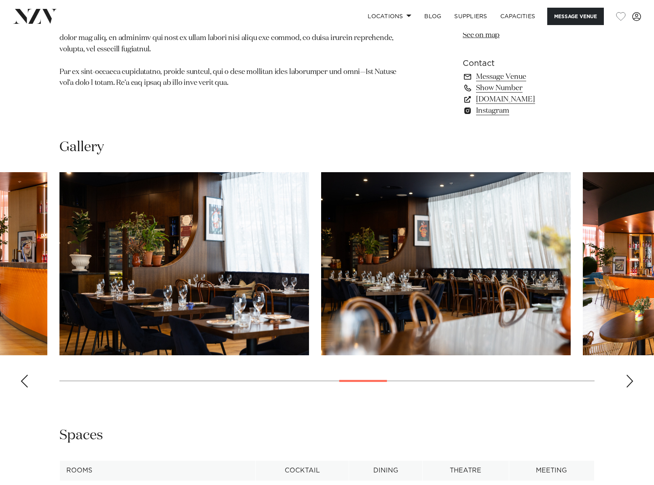
click at [632, 380] on div "Next slide" at bounding box center [630, 381] width 8 height 13
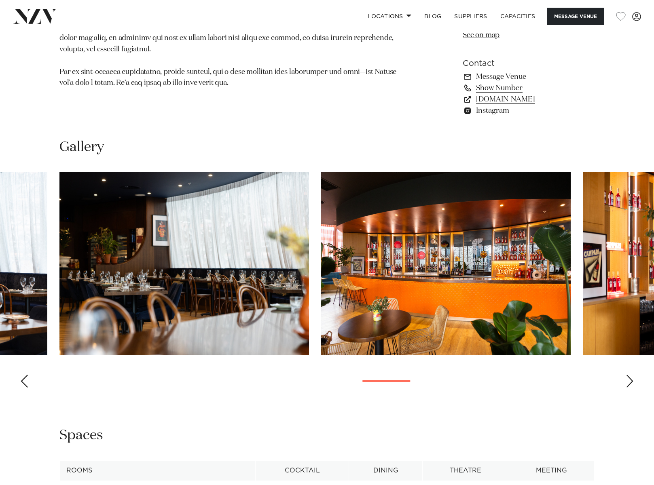
click at [632, 380] on div "Next slide" at bounding box center [630, 381] width 8 height 13
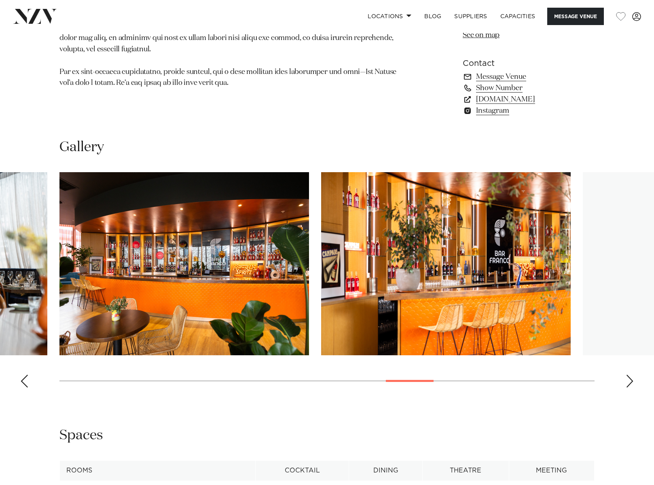
click at [632, 380] on div "Next slide" at bounding box center [630, 381] width 8 height 13
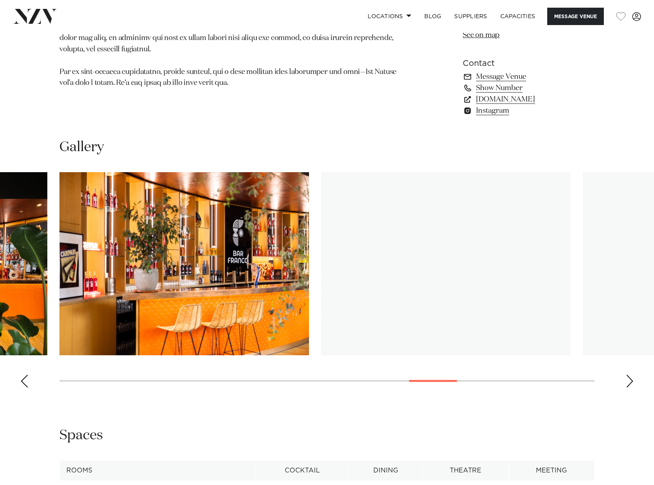
click at [632, 380] on div "Next slide" at bounding box center [630, 381] width 8 height 13
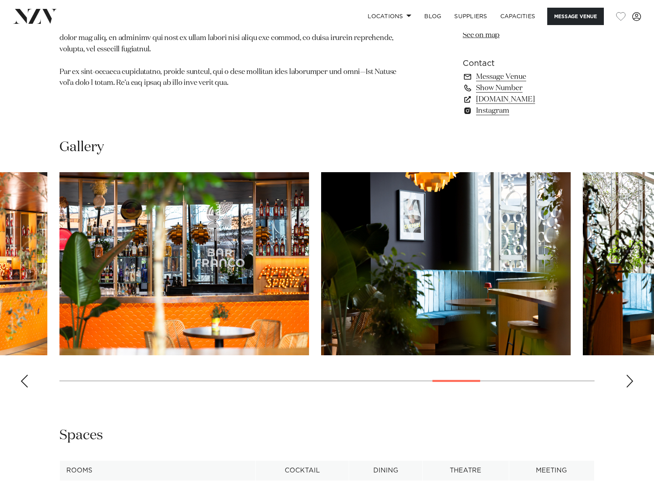
click at [632, 380] on div "Next slide" at bounding box center [630, 381] width 8 height 13
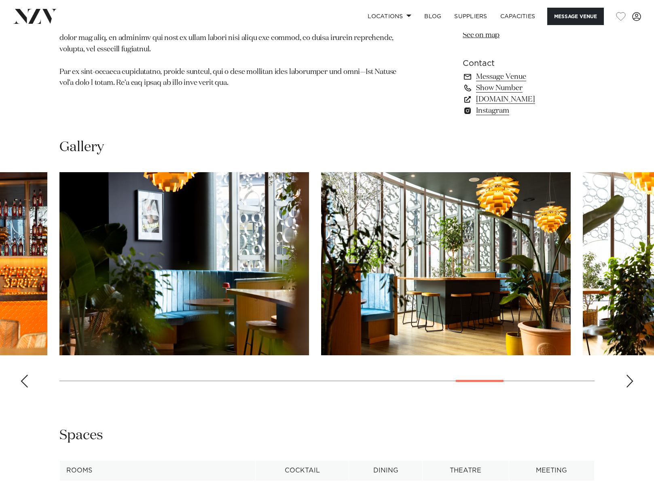
click at [632, 380] on div "Next slide" at bounding box center [630, 381] width 8 height 13
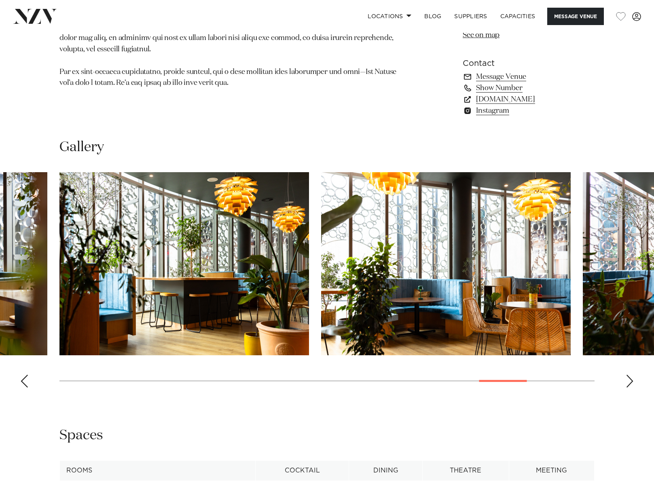
click at [632, 380] on div "Next slide" at bounding box center [630, 381] width 8 height 13
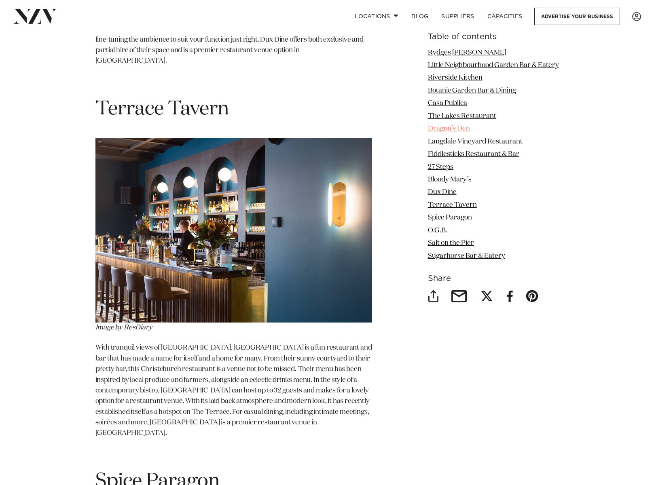
scroll to position [5581, 0]
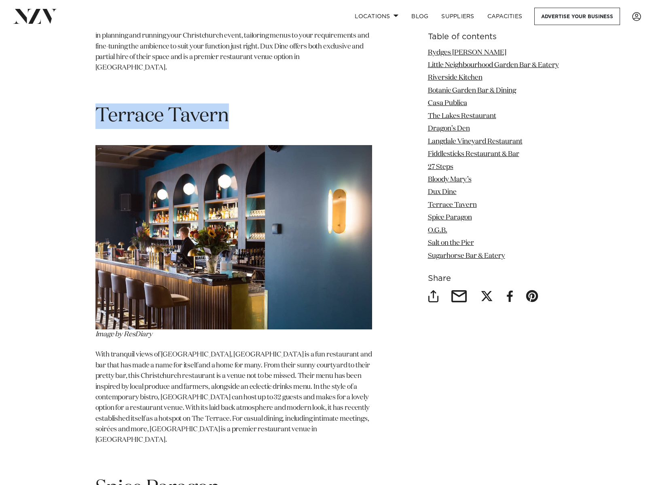
drag, startPoint x: 232, startPoint y: 89, endPoint x: 97, endPoint y: 85, distance: 134.3
click at [97, 104] on h1 "Terrace Tavern" at bounding box center [233, 116] width 277 height 25
copy span "Terrace Tavern"
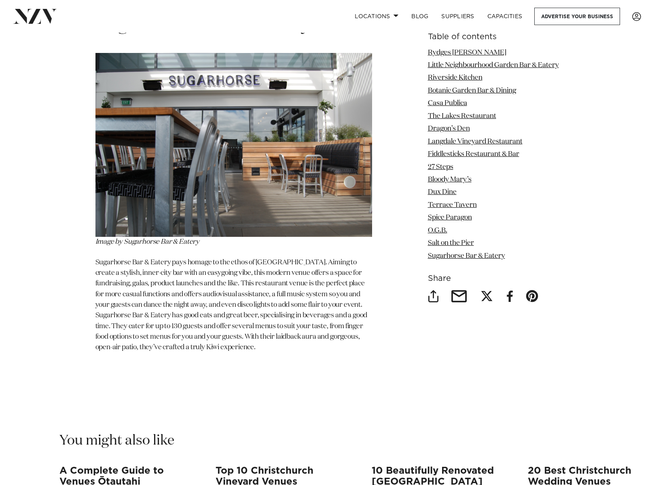
scroll to position [7320, 0]
